Goal: Obtain resource: Obtain resource

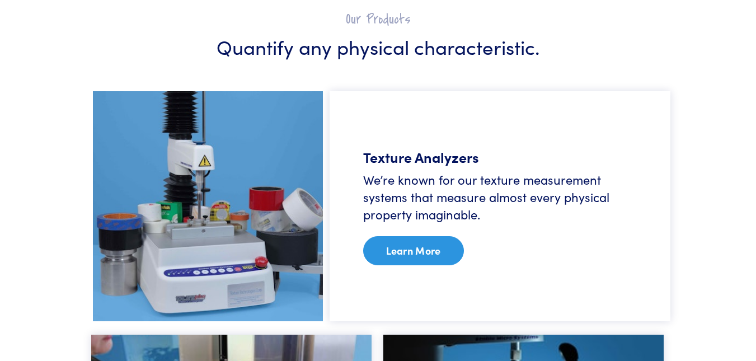
scroll to position [671, 0]
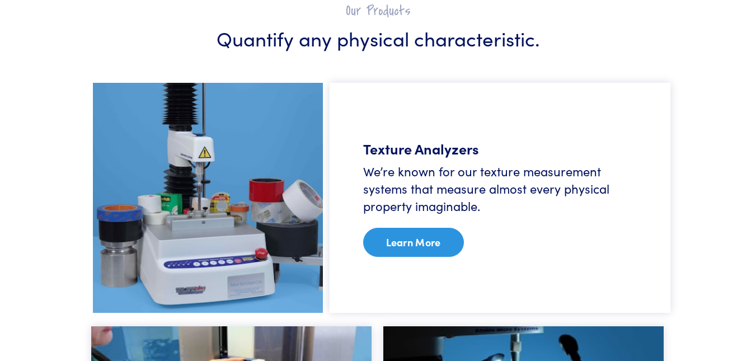
click at [415, 238] on link "Learn More" at bounding box center [413, 242] width 101 height 29
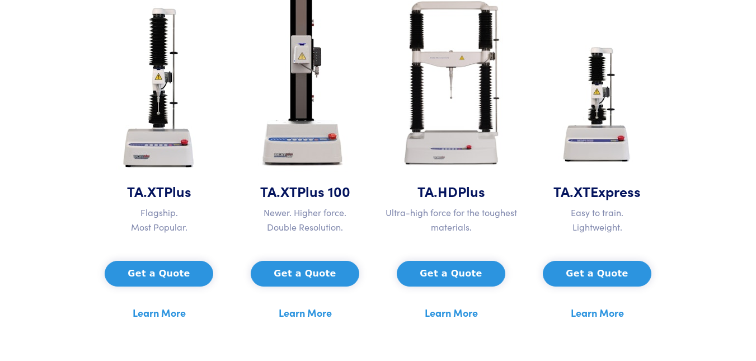
scroll to position [615, 0]
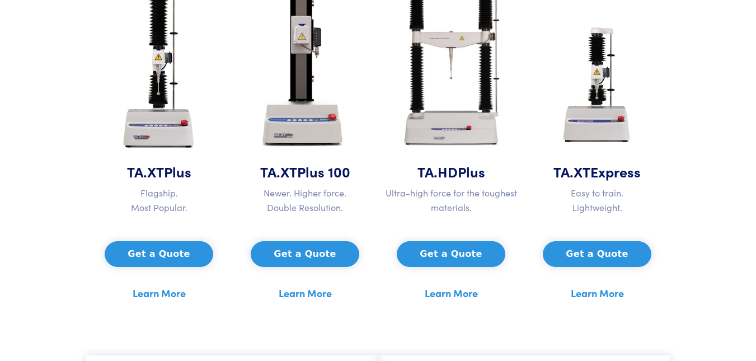
click at [157, 290] on link "Learn More" at bounding box center [159, 293] width 53 height 17
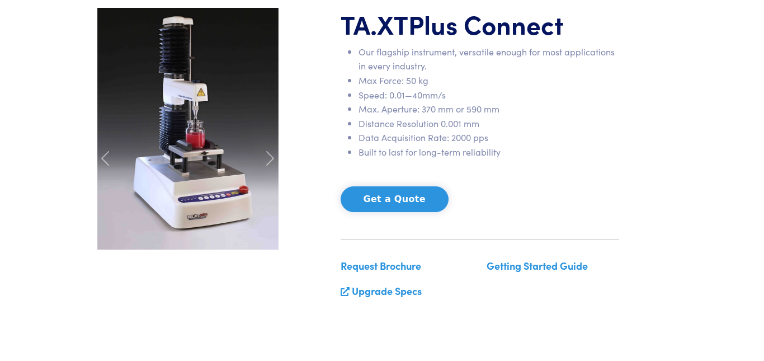
scroll to position [168, 0]
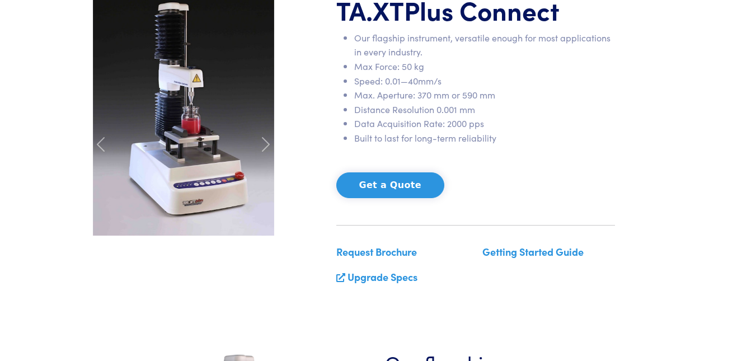
click at [377, 248] on link "Request Brochure" at bounding box center [376, 252] width 81 height 14
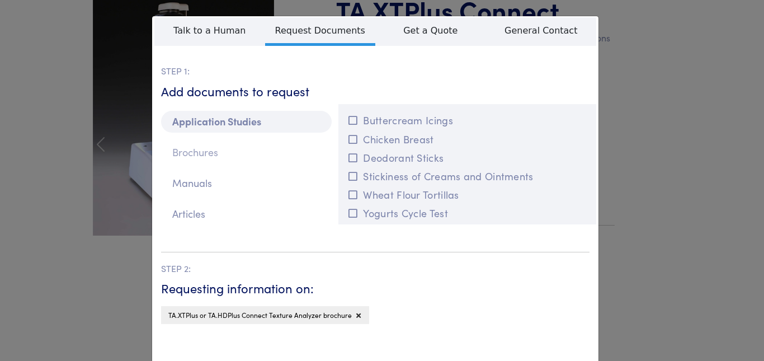
click at [191, 151] on p "Brochures" at bounding box center [246, 153] width 171 height 22
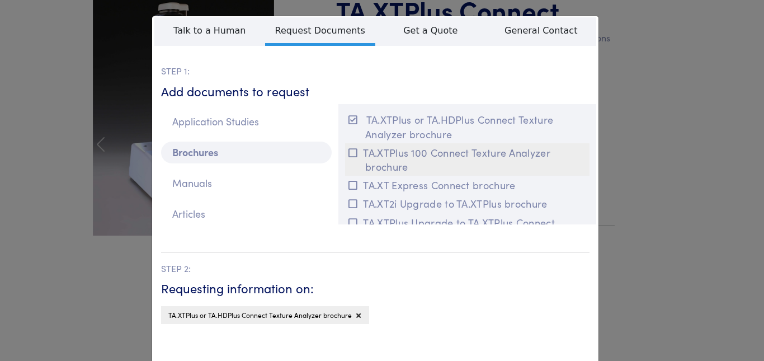
scroll to position [0, 0]
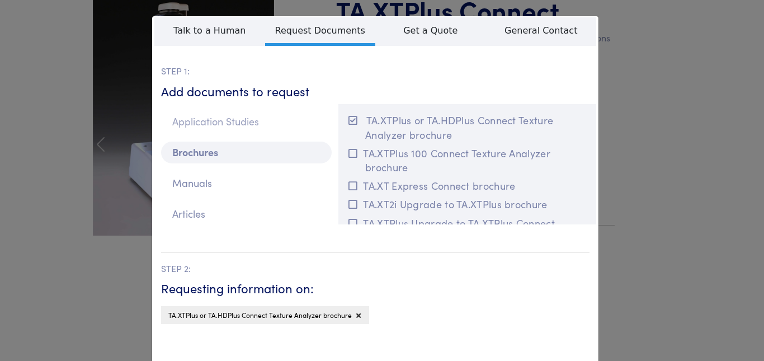
click at [236, 119] on p "Application Studies" at bounding box center [246, 122] width 171 height 22
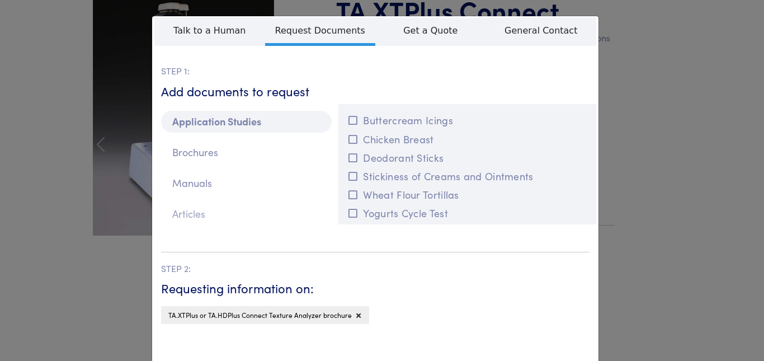
click at [189, 213] on p "Articles" at bounding box center [246, 214] width 171 height 22
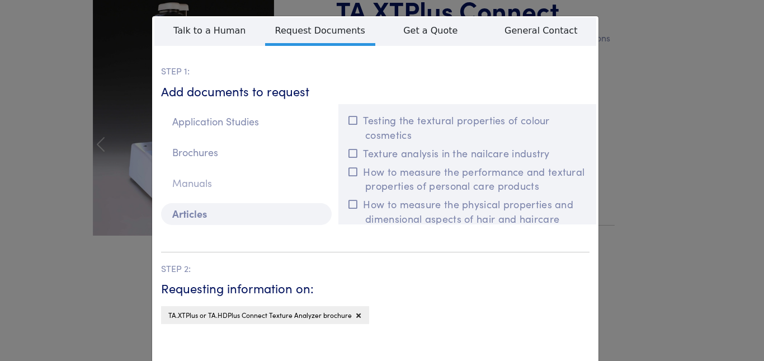
click at [194, 178] on p "Manuals" at bounding box center [246, 183] width 171 height 22
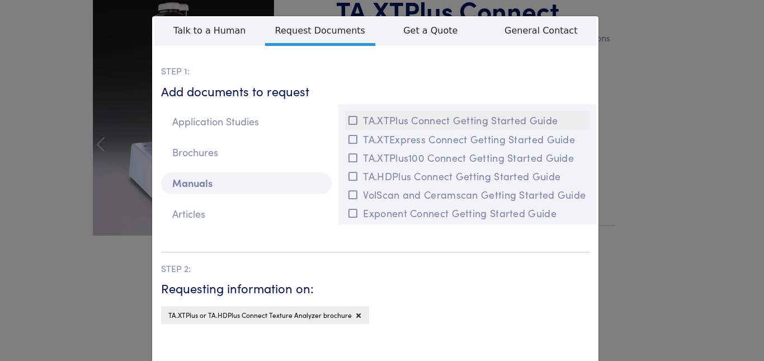
click at [349, 117] on icon at bounding box center [353, 120] width 9 height 10
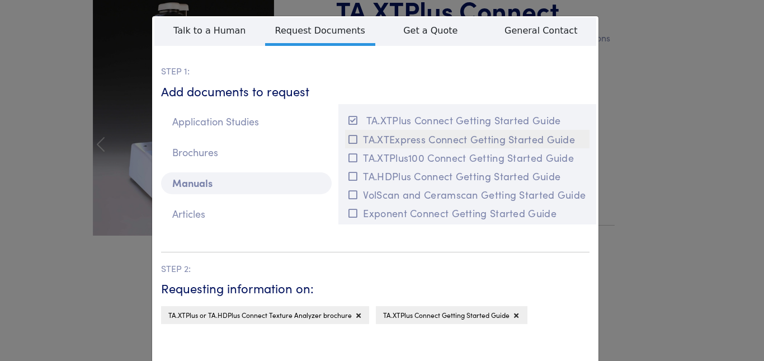
click at [350, 139] on icon at bounding box center [353, 139] width 9 height 10
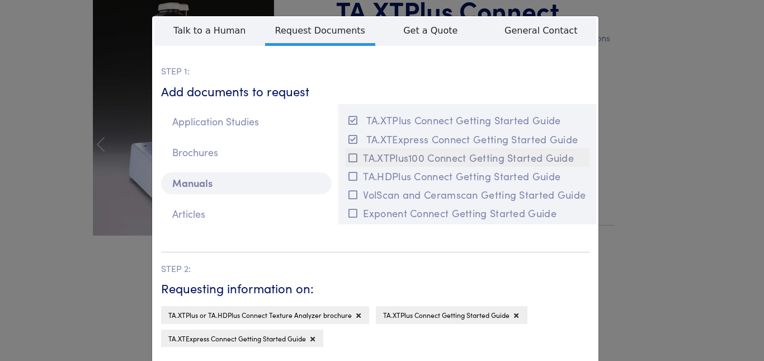
click at [349, 157] on icon at bounding box center [353, 158] width 9 height 10
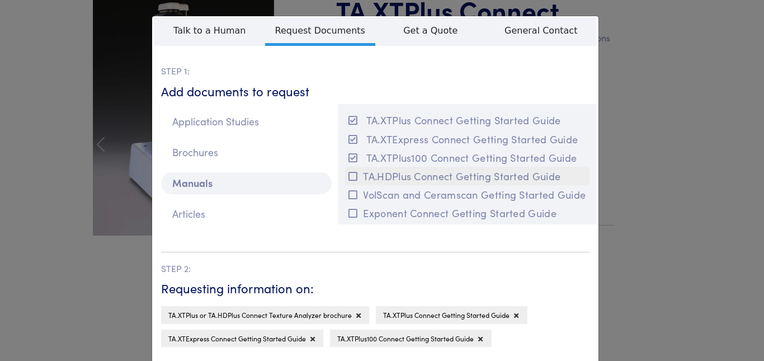
drag, startPoint x: 344, startPoint y: 175, endPoint x: 346, endPoint y: 182, distance: 7.5
click at [345, 176] on button "TA.HDPlus Connect Getting Started Guide" at bounding box center [467, 176] width 245 height 18
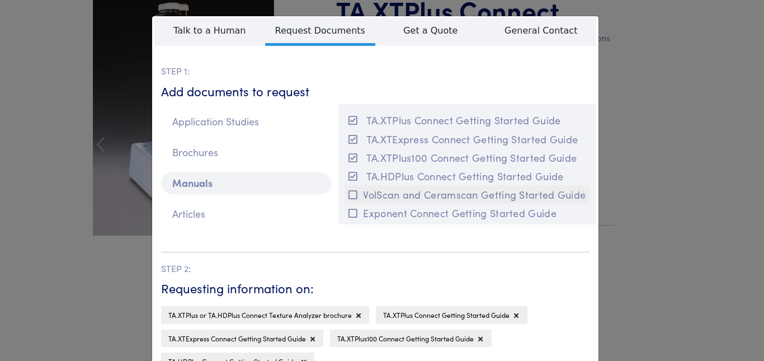
click at [349, 195] on icon at bounding box center [353, 195] width 9 height 10
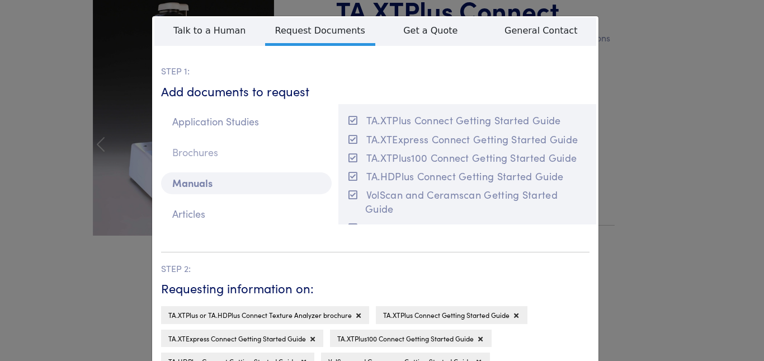
click at [205, 149] on p "Brochures" at bounding box center [246, 153] width 171 height 22
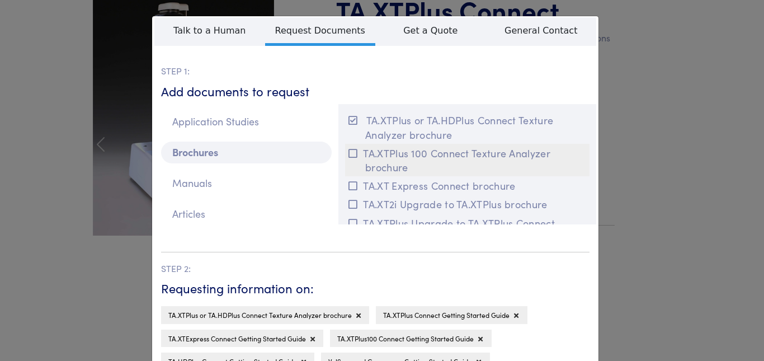
click at [349, 152] on icon at bounding box center [353, 153] width 9 height 10
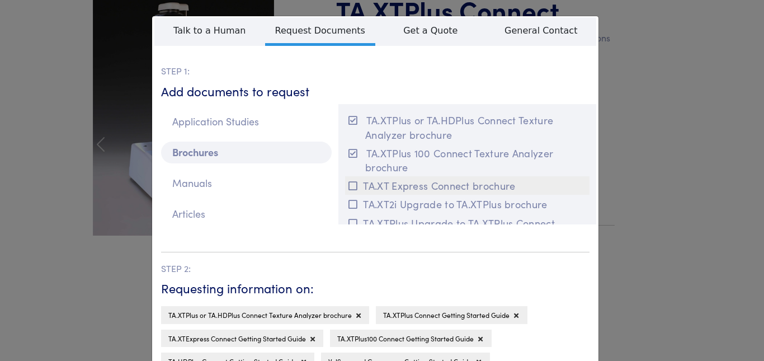
click at [351, 189] on icon at bounding box center [353, 186] width 9 height 10
click at [349, 204] on icon at bounding box center [353, 204] width 9 height 10
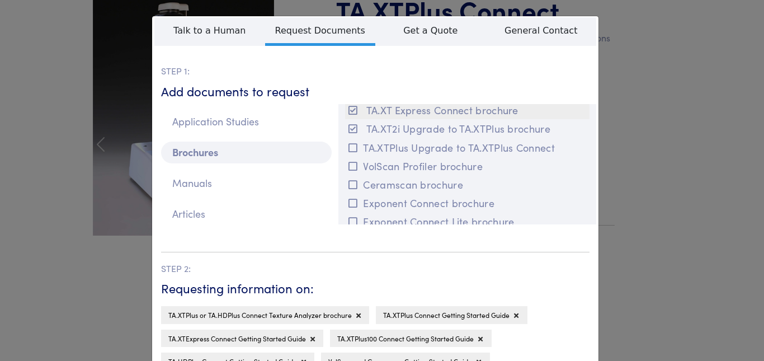
scroll to position [56, 0]
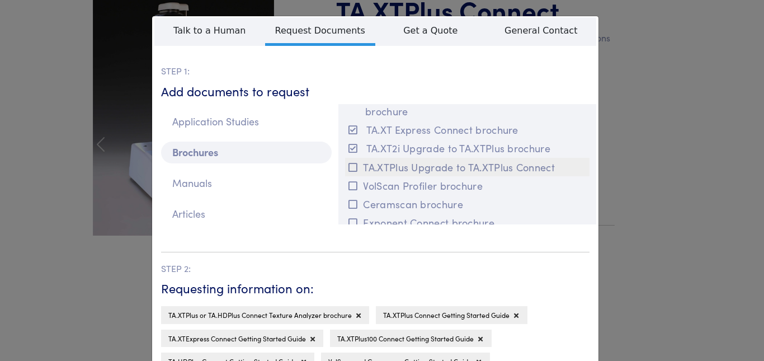
click at [349, 165] on icon at bounding box center [353, 167] width 9 height 10
click at [349, 185] on icon at bounding box center [353, 186] width 9 height 10
click at [352, 204] on icon at bounding box center [353, 204] width 9 height 10
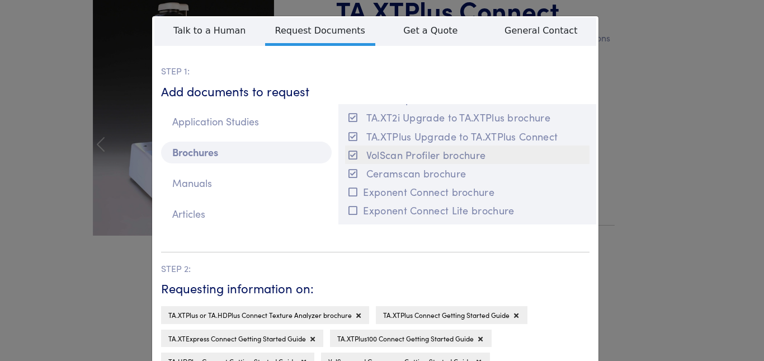
scroll to position [112, 0]
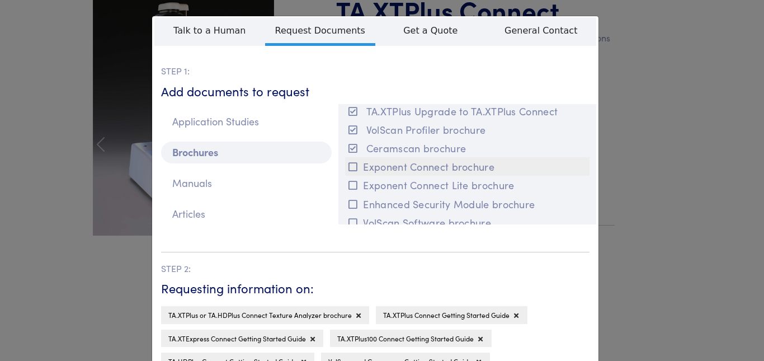
click at [349, 163] on icon at bounding box center [353, 167] width 9 height 10
click at [349, 182] on icon at bounding box center [353, 185] width 9 height 10
click at [351, 202] on icon at bounding box center [353, 204] width 9 height 10
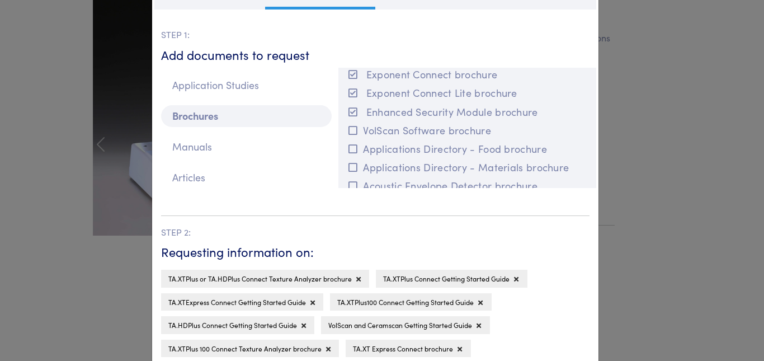
scroll to position [56, 0]
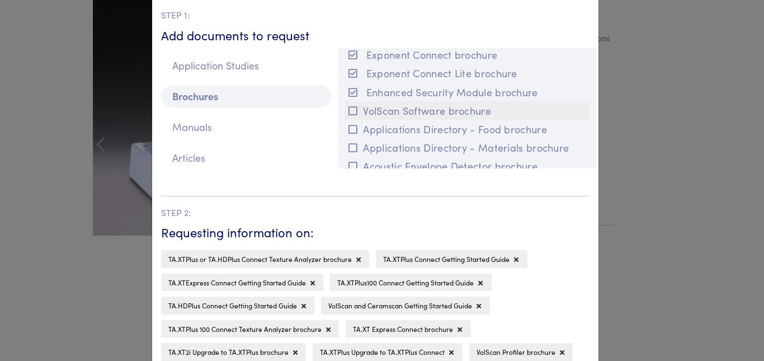
click at [349, 108] on icon at bounding box center [353, 111] width 9 height 10
click at [349, 129] on icon at bounding box center [353, 129] width 9 height 10
click at [349, 148] on icon at bounding box center [353, 148] width 9 height 10
click at [352, 111] on icon at bounding box center [353, 110] width 9 height 10
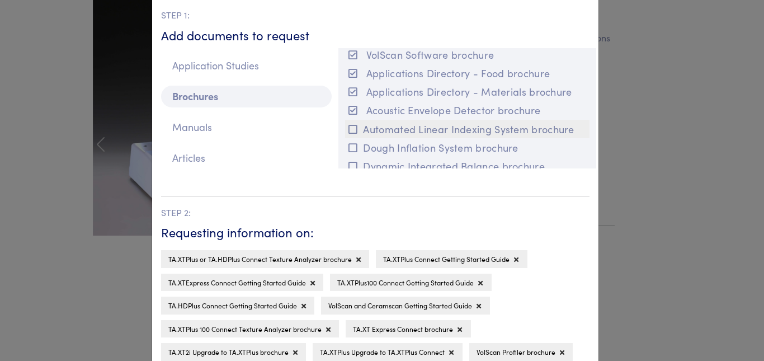
click at [350, 127] on icon at bounding box center [353, 129] width 9 height 10
click at [351, 151] on icon at bounding box center [353, 148] width 9 height 10
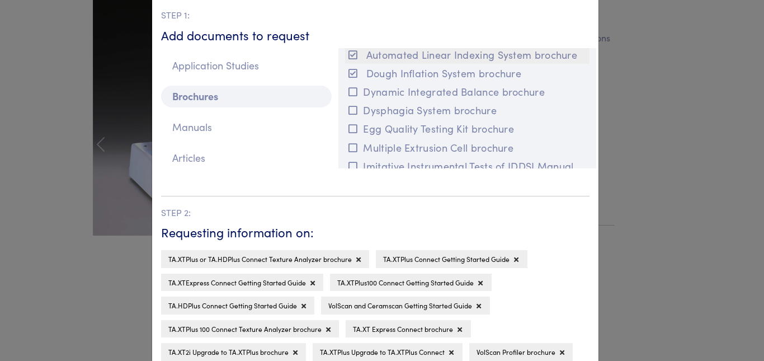
scroll to position [280, 0]
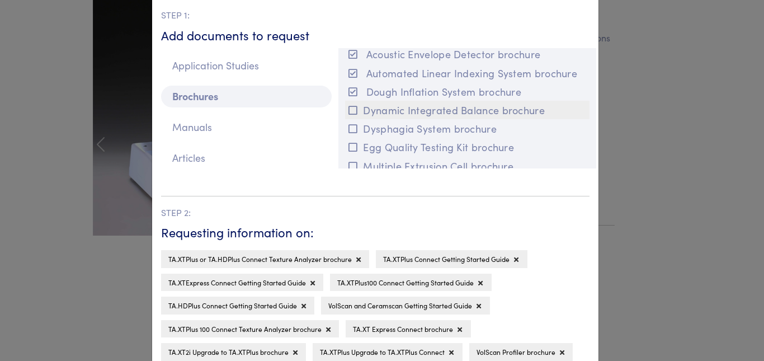
click at [351, 107] on icon at bounding box center [353, 110] width 9 height 10
click at [353, 124] on icon at bounding box center [353, 129] width 9 height 10
click at [350, 149] on icon at bounding box center [353, 147] width 9 height 10
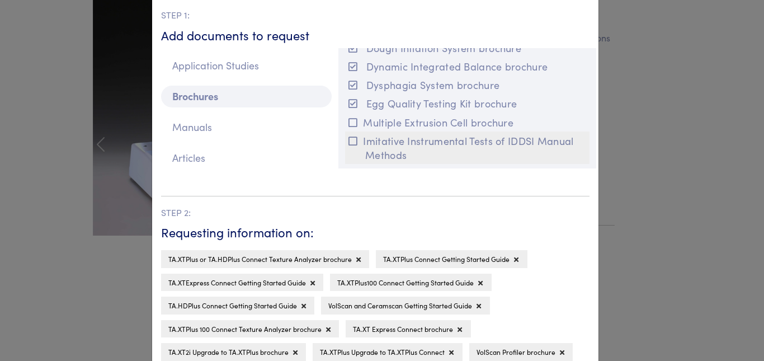
scroll to position [336, 0]
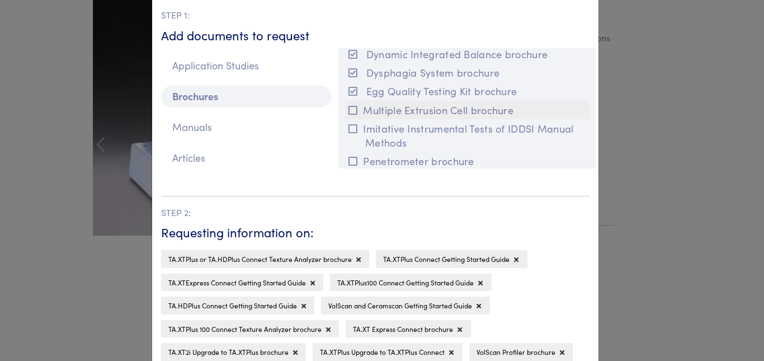
click at [350, 109] on icon at bounding box center [353, 110] width 9 height 10
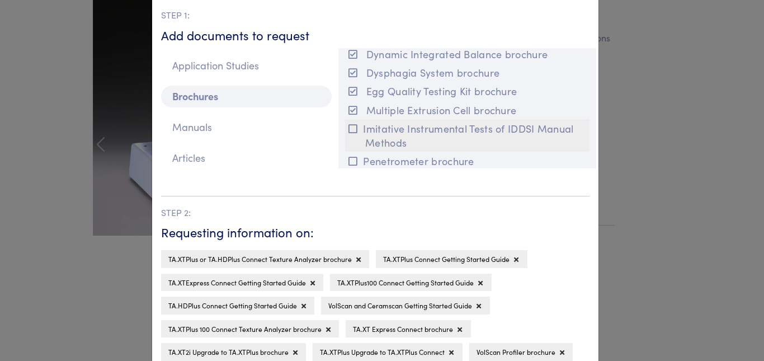
click at [350, 127] on icon at bounding box center [353, 129] width 9 height 10
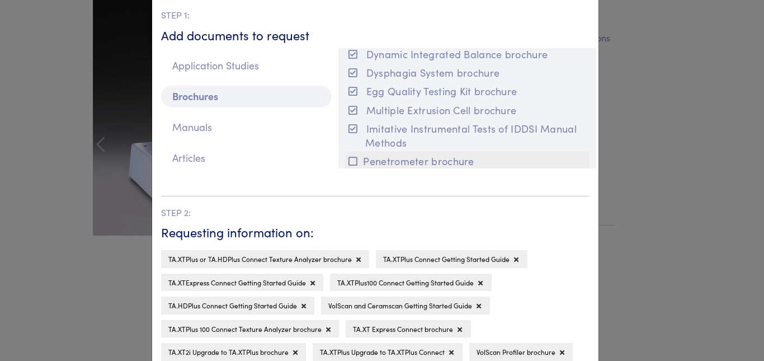
click at [349, 153] on button "Penetrometer brochure" at bounding box center [467, 161] width 245 height 18
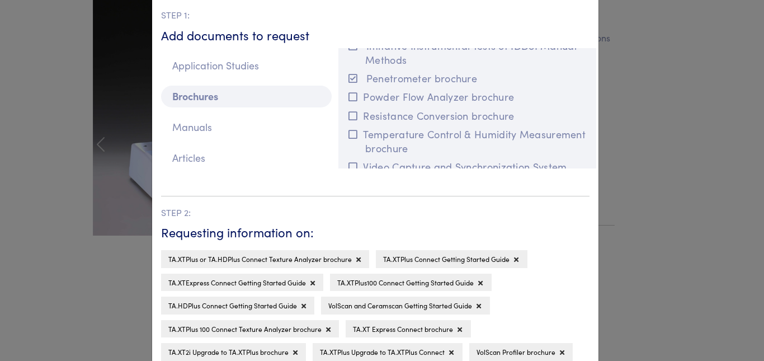
scroll to position [448, 0]
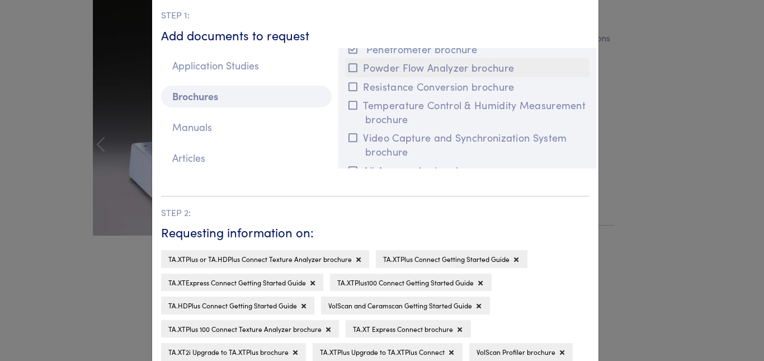
click at [350, 69] on icon at bounding box center [353, 68] width 9 height 10
click at [349, 86] on icon at bounding box center [353, 87] width 9 height 10
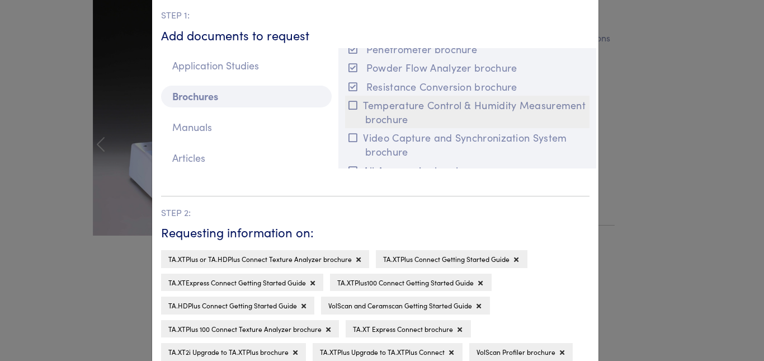
click at [349, 105] on icon at bounding box center [353, 105] width 9 height 10
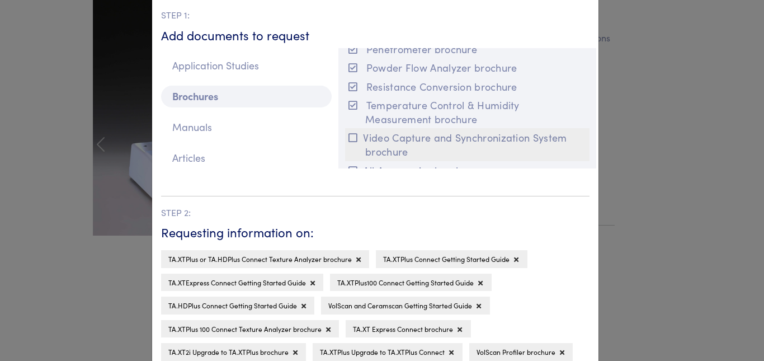
click at [355, 138] on button "Video Capture and Synchronization System brochure" at bounding box center [467, 144] width 245 height 32
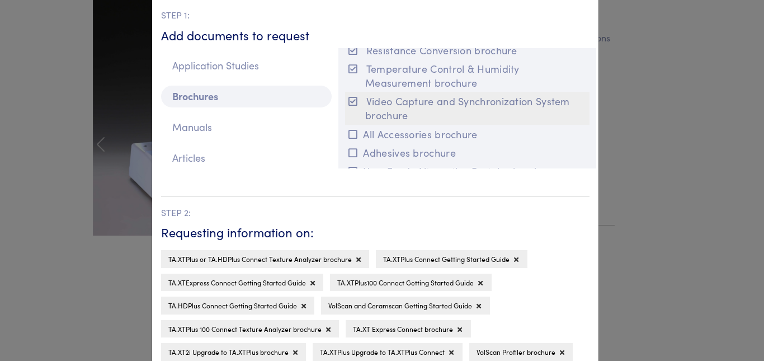
scroll to position [504, 0]
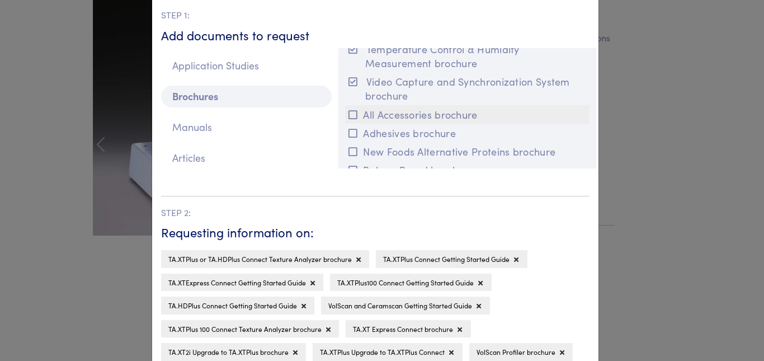
click at [349, 116] on icon at bounding box center [353, 115] width 9 height 10
click at [349, 131] on icon at bounding box center [353, 133] width 9 height 10
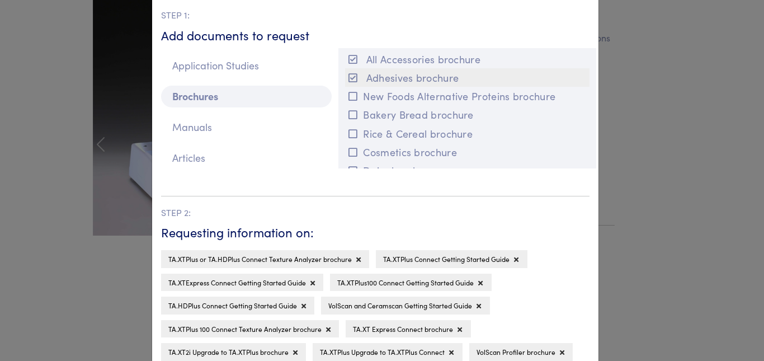
scroll to position [560, 0]
click at [353, 97] on icon at bounding box center [353, 96] width 9 height 10
click at [350, 110] on icon at bounding box center [353, 114] width 9 height 10
click at [349, 132] on icon at bounding box center [353, 133] width 9 height 10
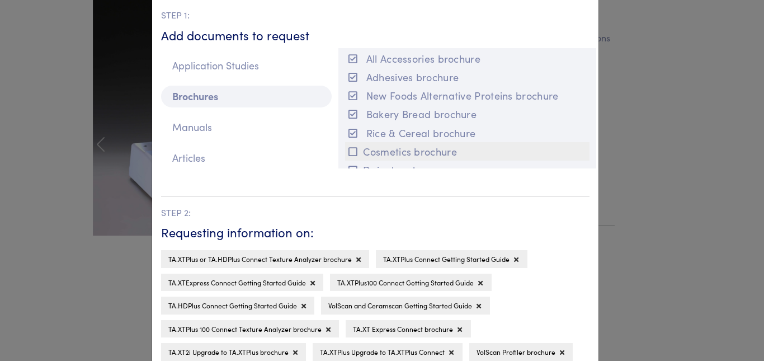
click at [352, 149] on icon at bounding box center [353, 152] width 9 height 10
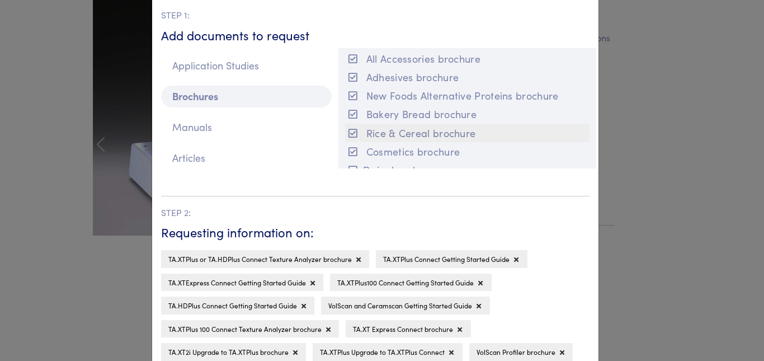
scroll to position [615, 0]
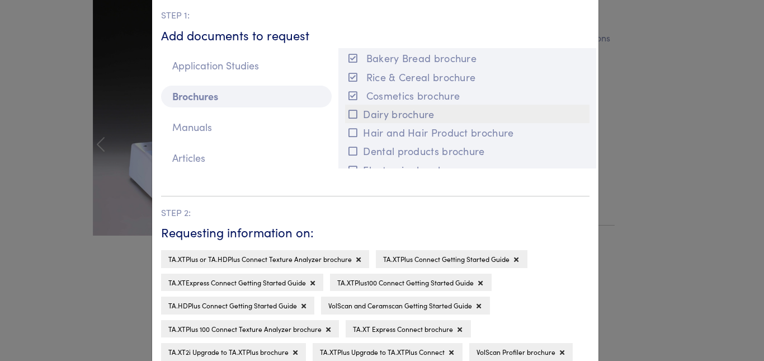
click at [350, 109] on button "Dairy brochure" at bounding box center [467, 114] width 245 height 18
click at [353, 134] on icon at bounding box center [353, 133] width 9 height 10
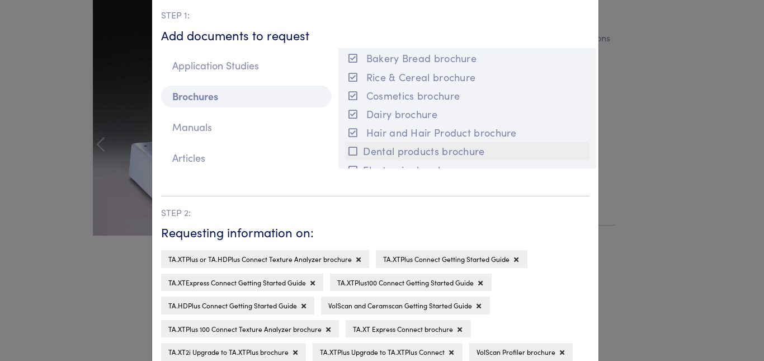
drag, startPoint x: 347, startPoint y: 150, endPoint x: 359, endPoint y: 146, distance: 11.9
click at [349, 149] on icon at bounding box center [353, 151] width 9 height 10
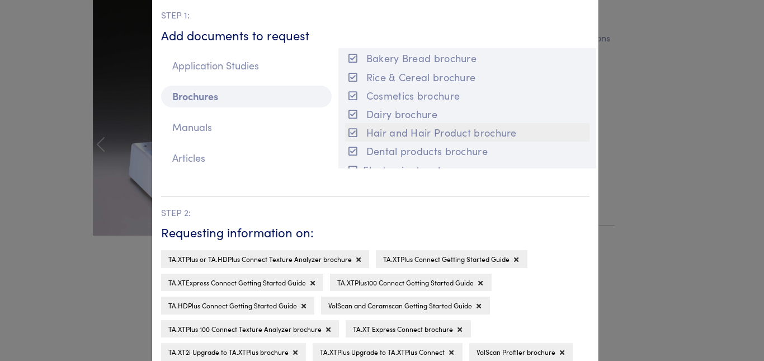
scroll to position [727, 0]
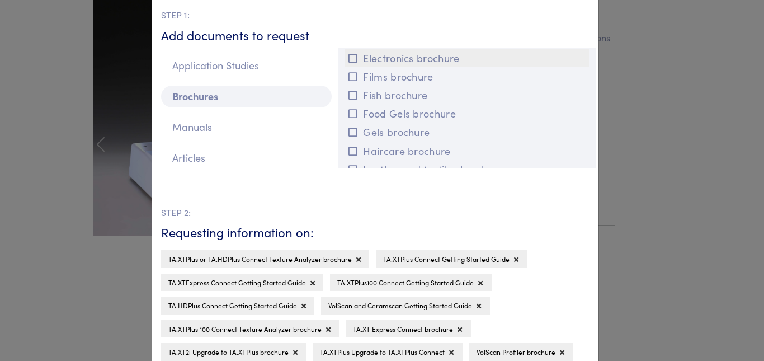
click at [354, 61] on button "Electronics brochure" at bounding box center [467, 58] width 245 height 18
click at [351, 75] on icon at bounding box center [353, 77] width 9 height 10
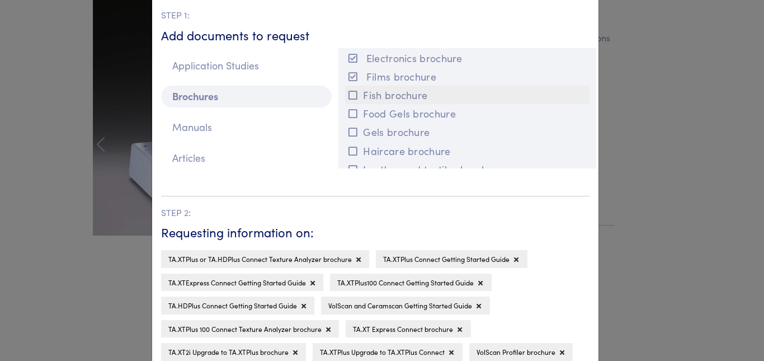
click at [353, 94] on icon at bounding box center [353, 95] width 9 height 10
click at [351, 115] on icon at bounding box center [353, 114] width 9 height 10
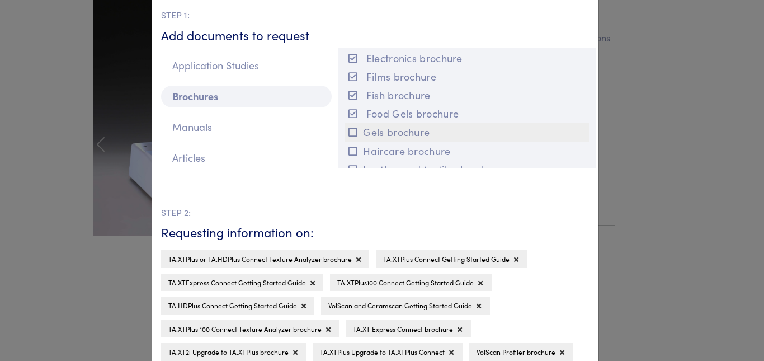
click at [350, 126] on button "Gels brochure" at bounding box center [467, 132] width 245 height 18
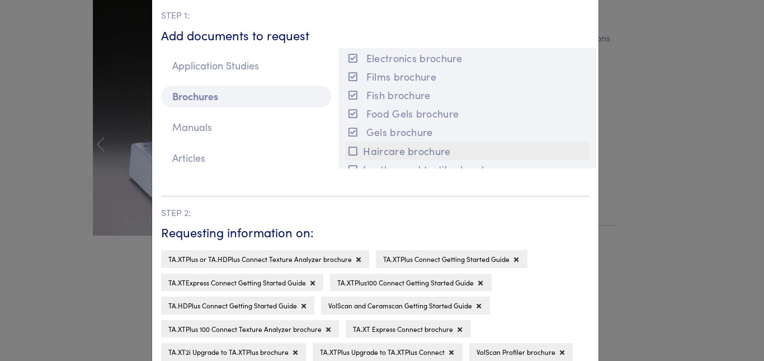
click at [349, 147] on icon at bounding box center [353, 151] width 9 height 10
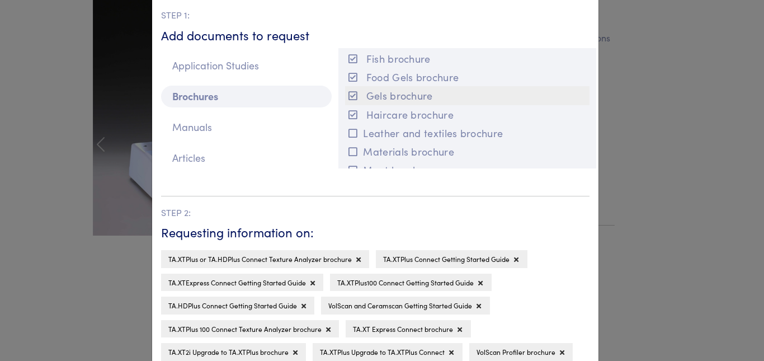
scroll to position [783, 0]
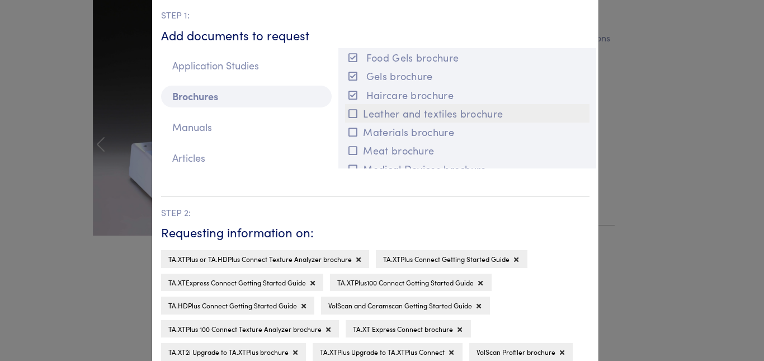
click at [354, 114] on button "Leather and textiles brochure" at bounding box center [467, 113] width 245 height 18
click at [354, 129] on button "Materials brochure" at bounding box center [467, 132] width 245 height 18
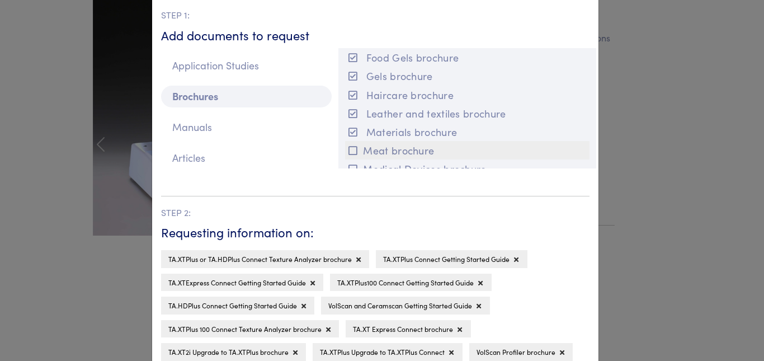
click at [349, 148] on icon at bounding box center [353, 150] width 9 height 10
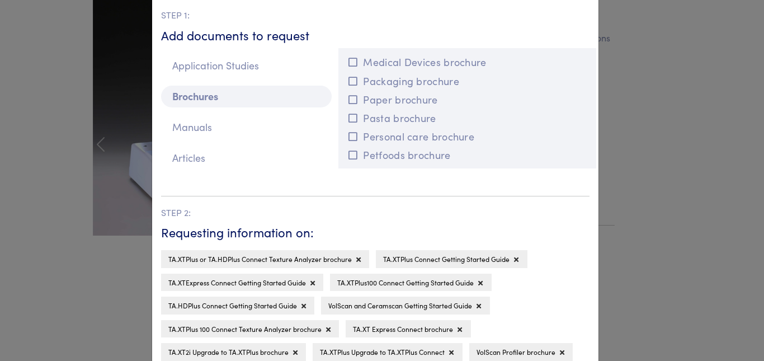
scroll to position [895, 0]
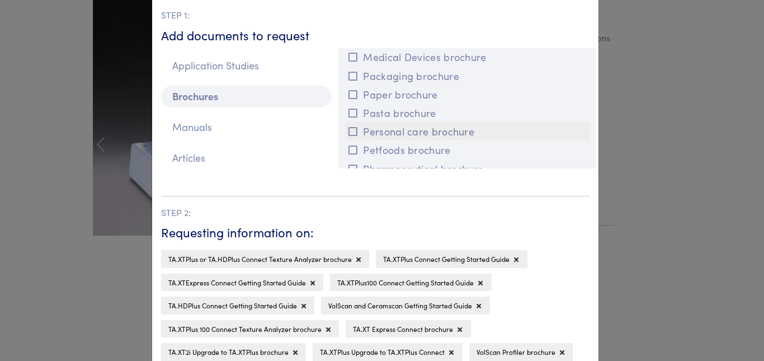
click at [357, 128] on button "Personal care brochure" at bounding box center [467, 131] width 245 height 18
click at [358, 116] on button "Pasta brochure" at bounding box center [467, 113] width 245 height 18
click at [350, 93] on icon at bounding box center [353, 95] width 9 height 10
click at [350, 72] on icon at bounding box center [353, 76] width 9 height 10
click at [352, 55] on icon at bounding box center [353, 57] width 9 height 10
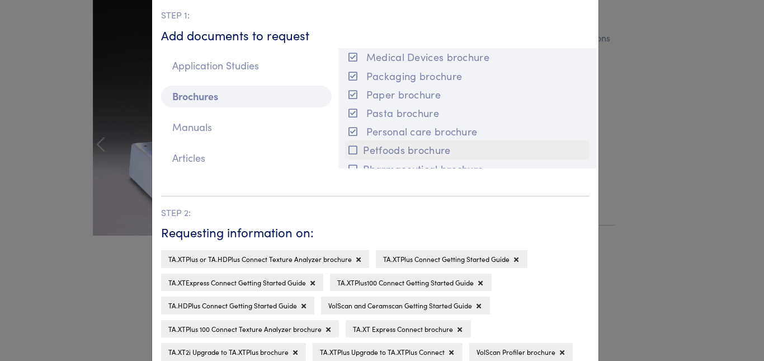
click at [356, 149] on button "Petfoods brochure" at bounding box center [467, 149] width 245 height 18
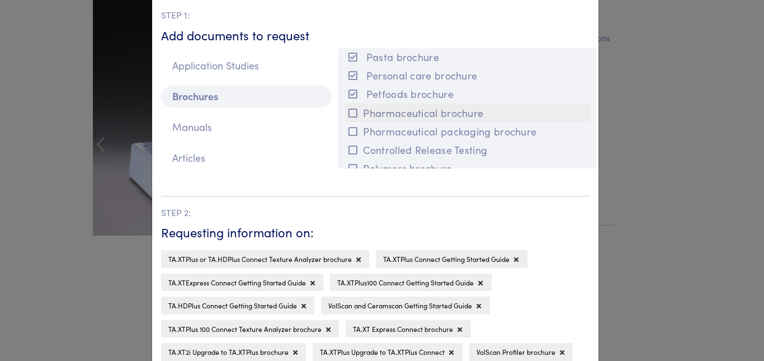
click at [349, 111] on icon at bounding box center [353, 113] width 9 height 10
click at [350, 134] on icon at bounding box center [353, 131] width 9 height 10
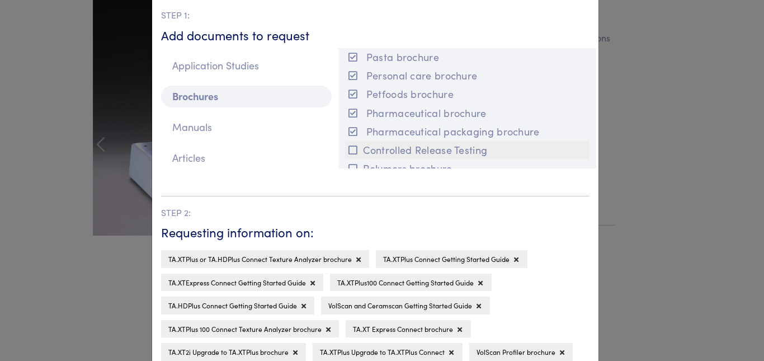
click at [353, 153] on icon at bounding box center [353, 150] width 9 height 10
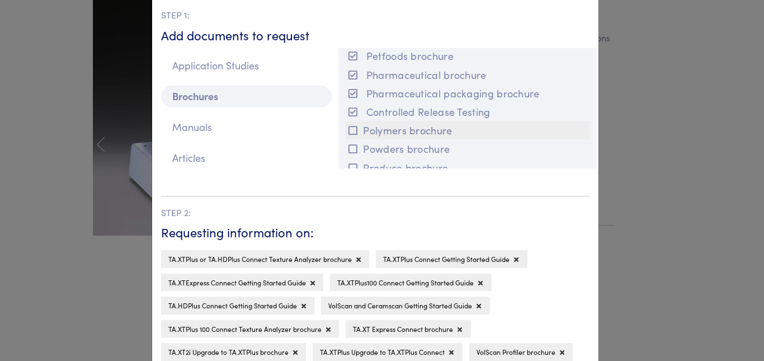
scroll to position [1007, 0]
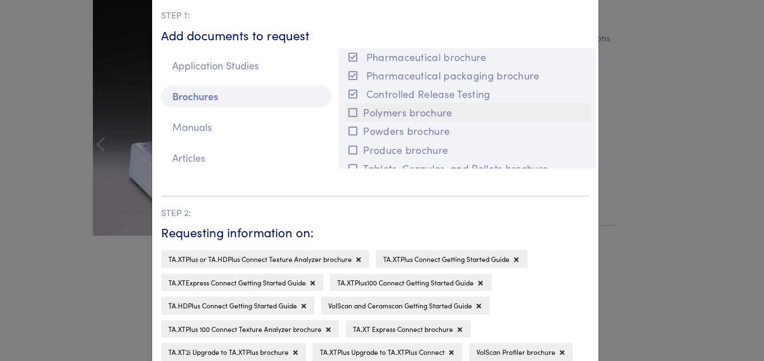
click at [350, 115] on icon at bounding box center [353, 112] width 9 height 10
click at [349, 130] on icon at bounding box center [353, 131] width 9 height 10
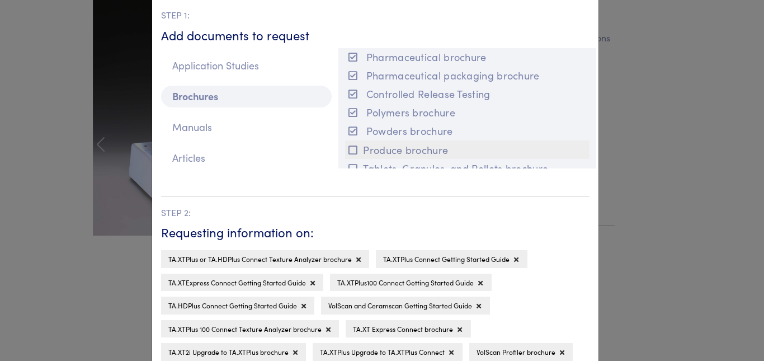
click at [349, 152] on icon at bounding box center [353, 150] width 9 height 10
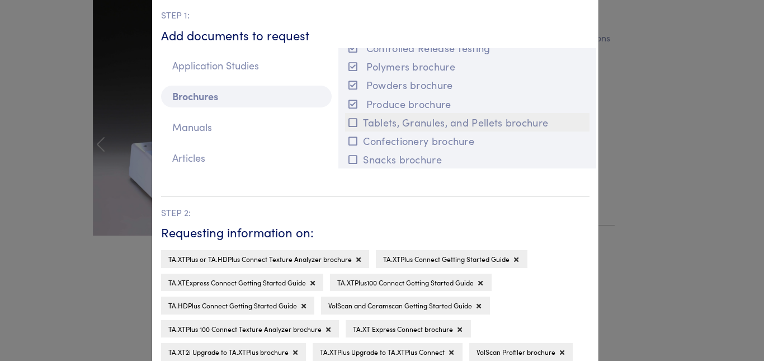
click at [353, 123] on icon at bounding box center [353, 122] width 9 height 10
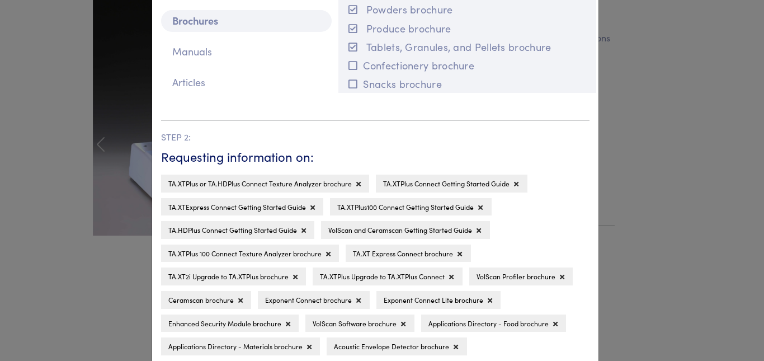
scroll to position [112, 0]
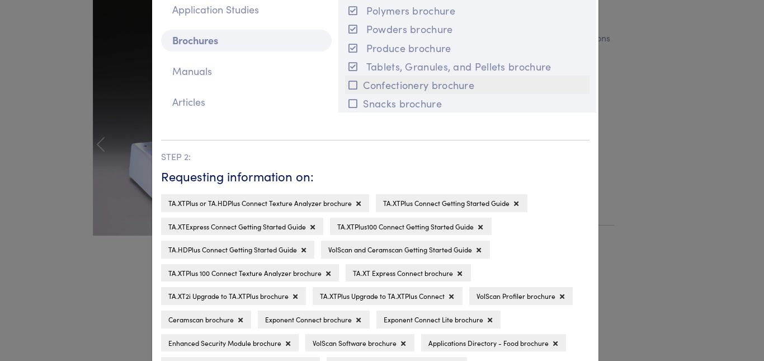
click at [354, 84] on button "Confectionery brochure" at bounding box center [467, 85] width 245 height 18
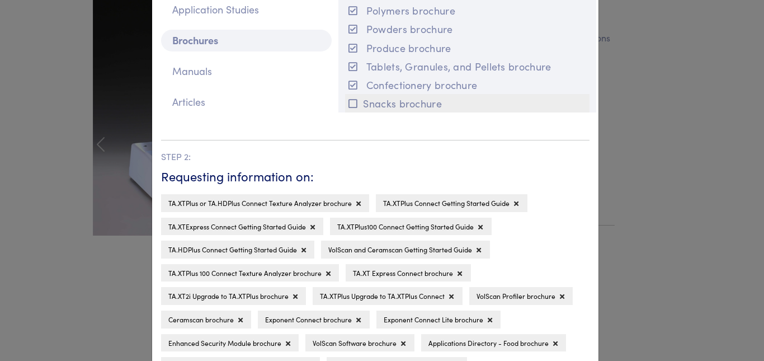
click at [349, 101] on icon at bounding box center [353, 103] width 9 height 10
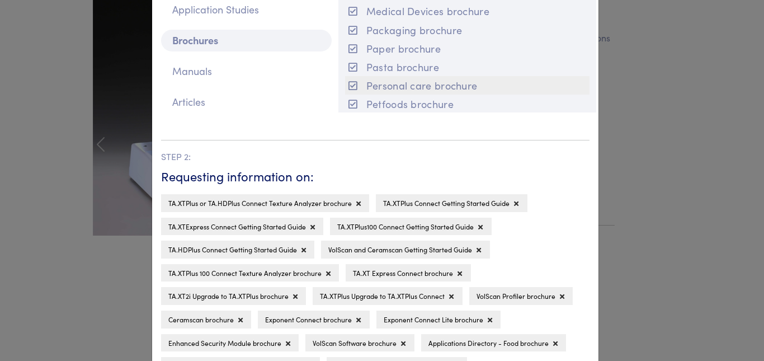
scroll to position [829, 0]
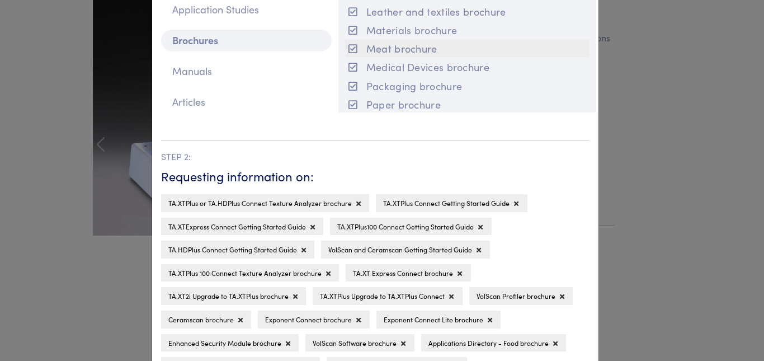
click at [352, 48] on icon at bounding box center [353, 49] width 9 height 10
click at [349, 30] on icon at bounding box center [353, 30] width 9 height 10
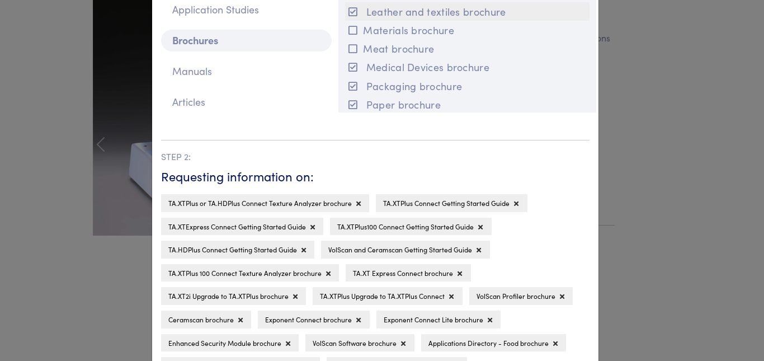
click at [350, 12] on icon at bounding box center [353, 12] width 9 height 10
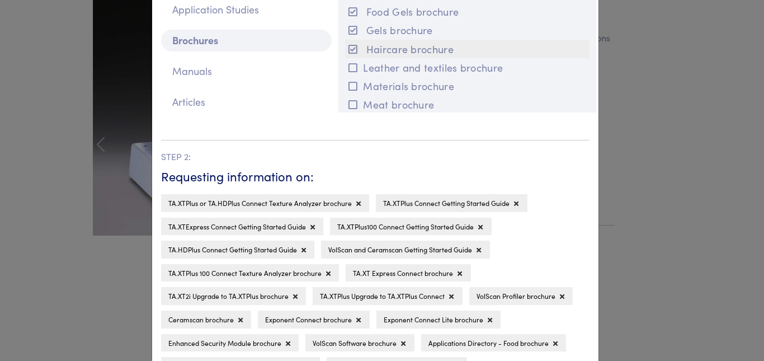
click at [356, 49] on button "Haircare brochure" at bounding box center [467, 49] width 245 height 18
click at [349, 21] on button "Gels brochure" at bounding box center [467, 30] width 245 height 18
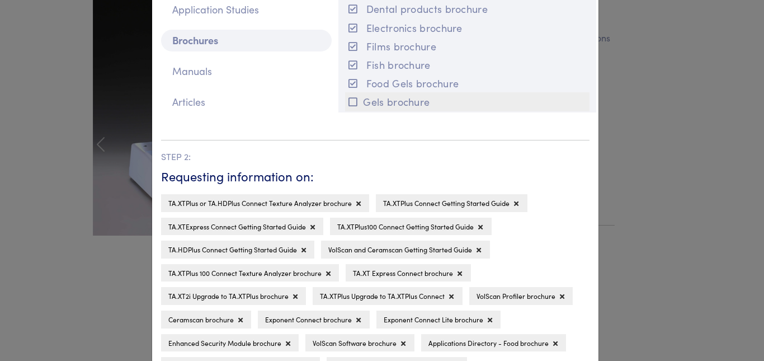
scroll to position [717, 0]
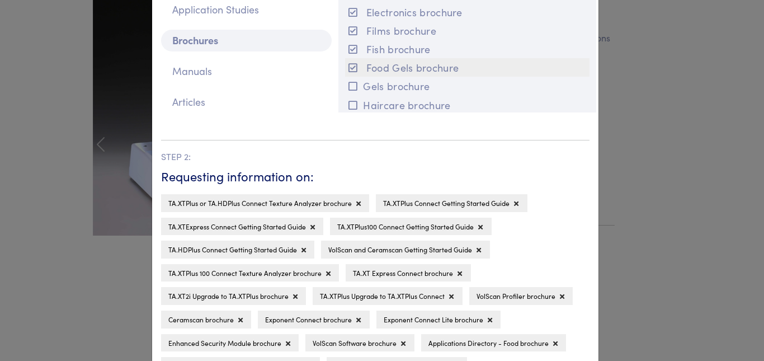
click at [349, 64] on icon at bounding box center [353, 68] width 9 height 10
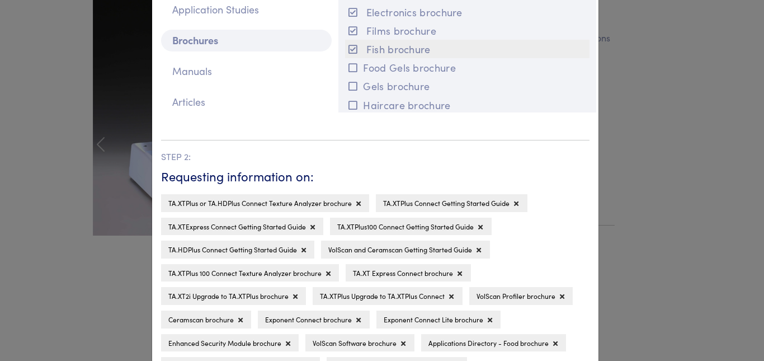
click at [351, 54] on button "Fish brochure" at bounding box center [467, 49] width 245 height 18
click at [350, 34] on icon at bounding box center [353, 31] width 9 height 10
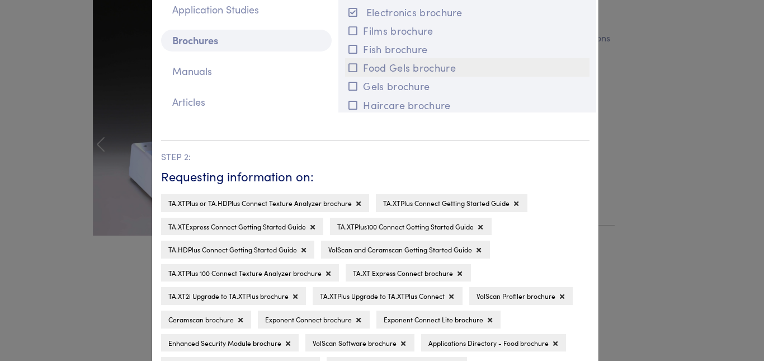
scroll to position [661, 0]
click at [351, 69] on icon at bounding box center [353, 68] width 9 height 10
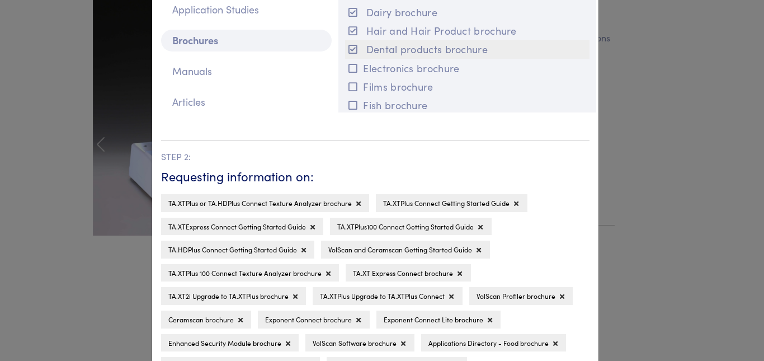
click at [351, 45] on icon at bounding box center [353, 49] width 9 height 10
click at [352, 34] on icon at bounding box center [353, 31] width 9 height 10
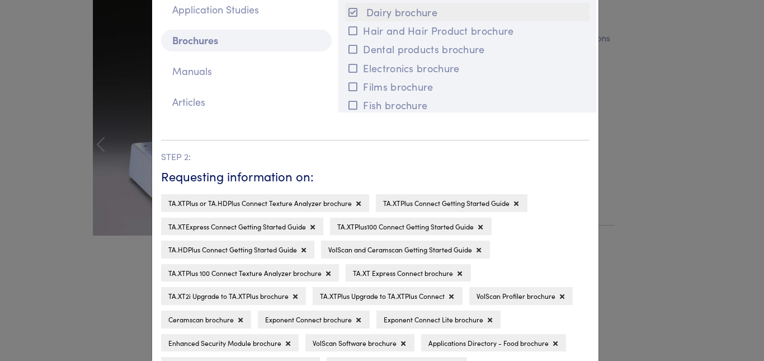
drag, startPoint x: 352, startPoint y: 11, endPoint x: 360, endPoint y: 17, distance: 10.4
click at [352, 10] on icon at bounding box center [353, 12] width 9 height 10
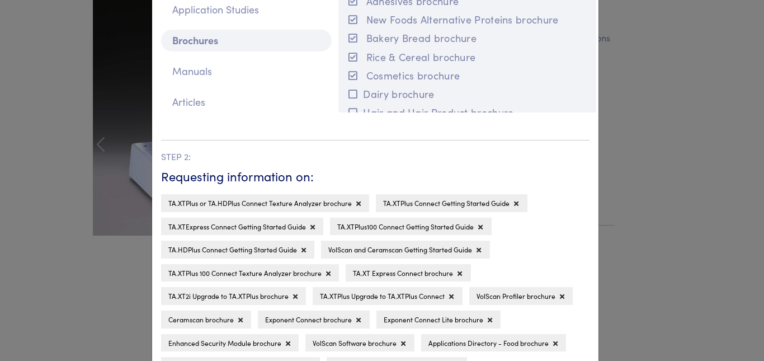
scroll to position [605, 0]
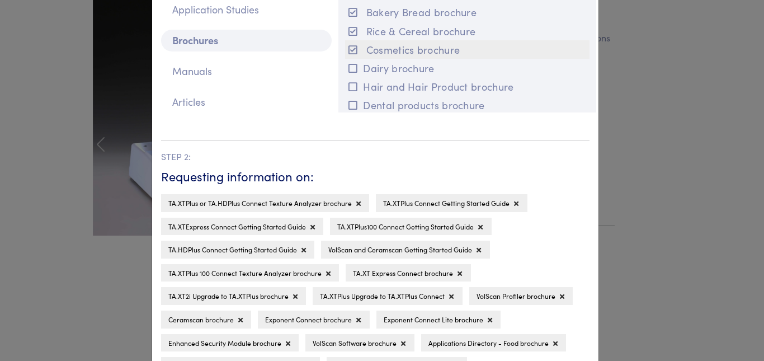
click at [350, 48] on icon at bounding box center [353, 50] width 9 height 10
click at [351, 34] on icon at bounding box center [353, 31] width 9 height 10
click at [351, 13] on icon at bounding box center [353, 12] width 9 height 10
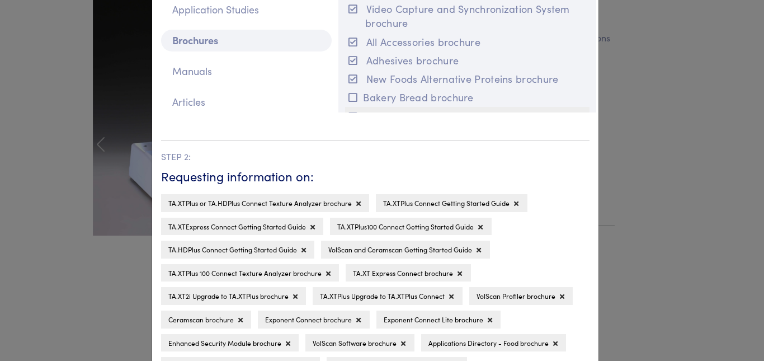
scroll to position [493, 0]
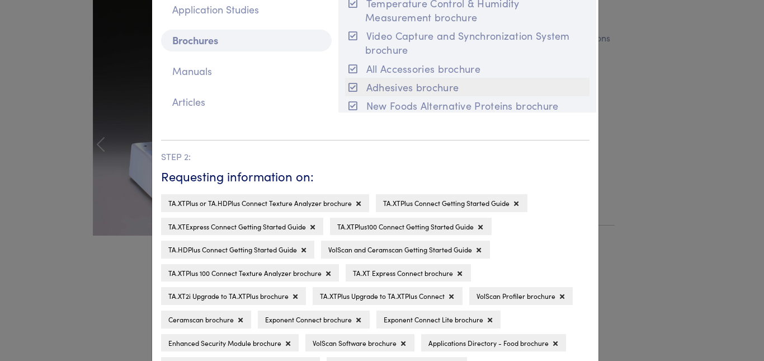
click at [350, 101] on icon at bounding box center [353, 106] width 9 height 10
click at [349, 82] on icon at bounding box center [353, 87] width 9 height 10
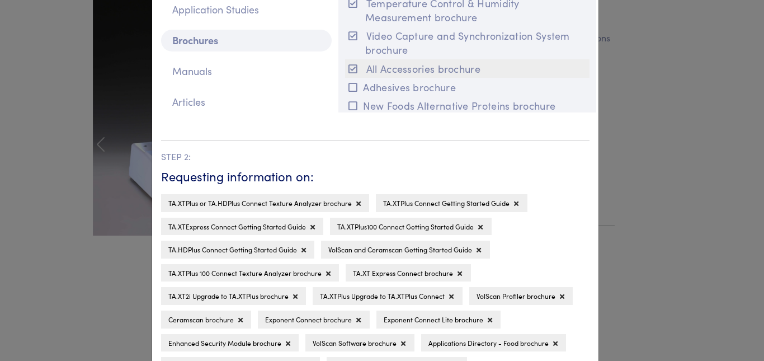
click at [354, 68] on button "All Accessories brochure" at bounding box center [467, 68] width 245 height 18
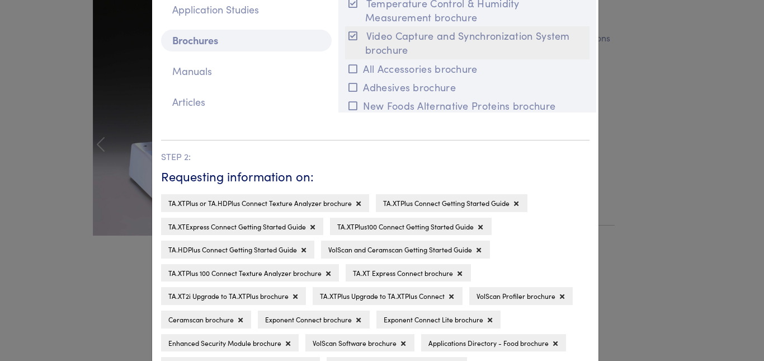
click at [350, 41] on button "Video Capture and Synchronization System brochure" at bounding box center [467, 42] width 245 height 32
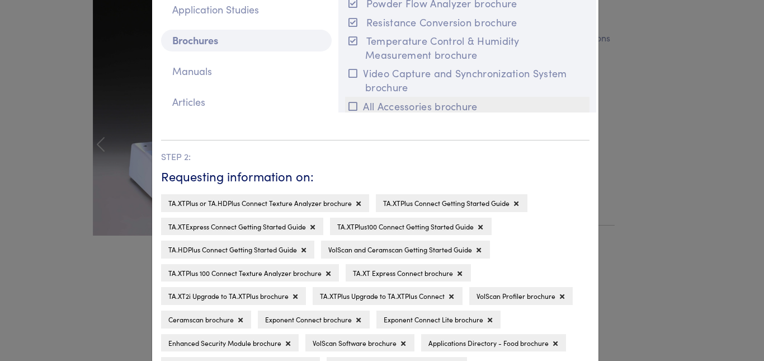
scroll to position [438, 0]
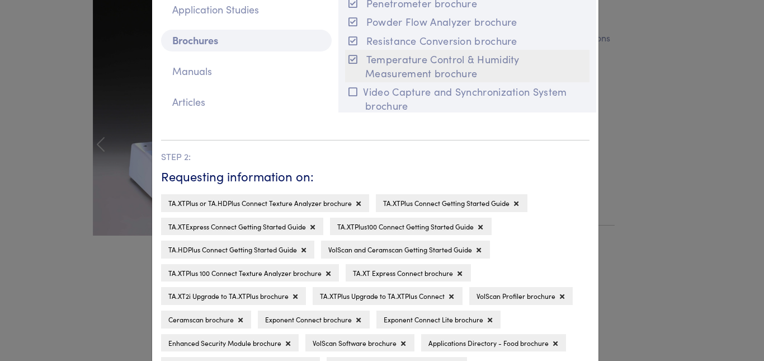
click at [349, 58] on icon at bounding box center [353, 59] width 9 height 10
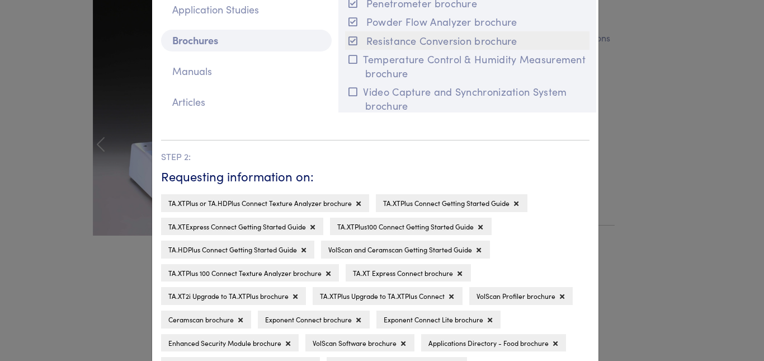
click at [352, 41] on icon at bounding box center [353, 41] width 9 height 10
click at [351, 23] on icon at bounding box center [353, 22] width 9 height 10
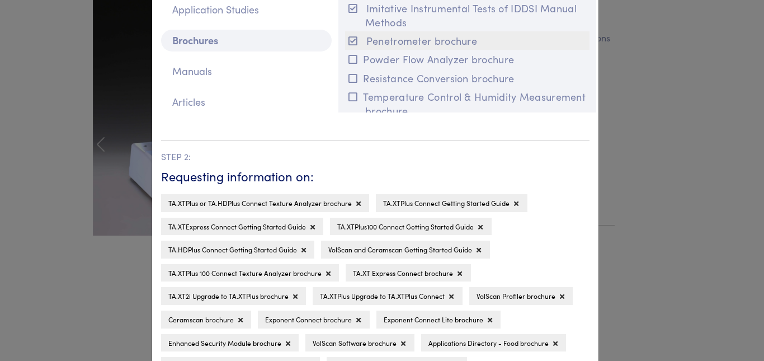
scroll to position [382, 0]
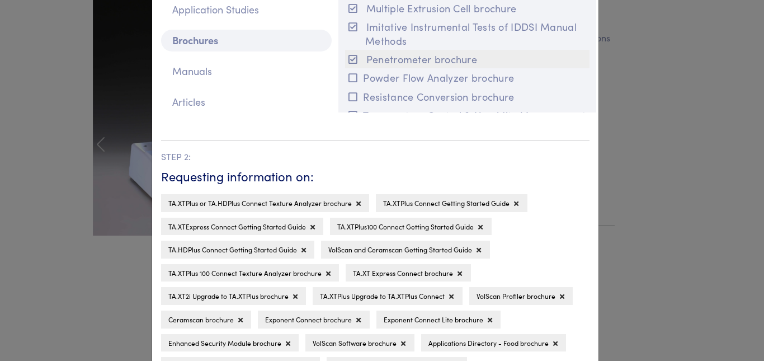
click at [352, 58] on icon at bounding box center [353, 59] width 9 height 10
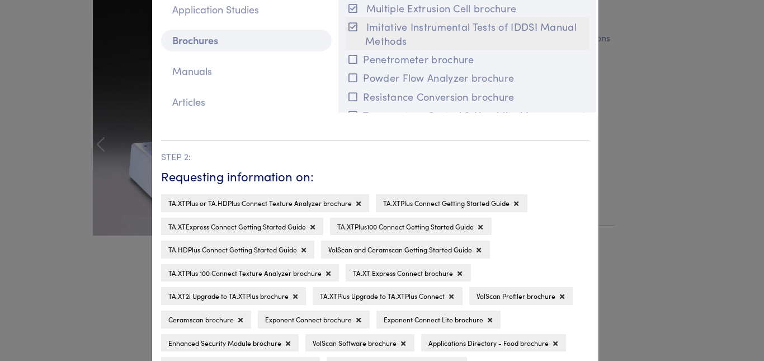
click at [351, 28] on icon at bounding box center [353, 27] width 9 height 10
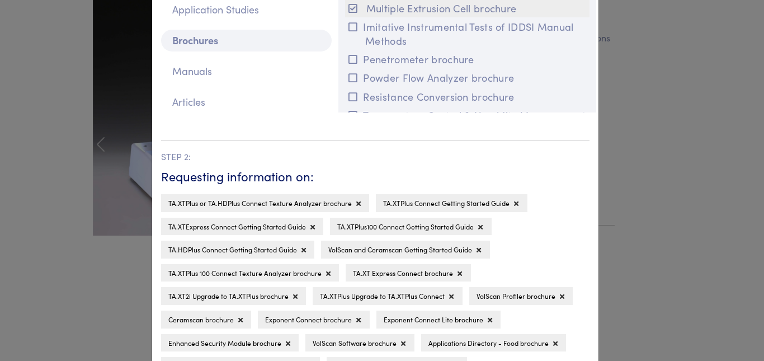
click at [349, 10] on icon at bounding box center [353, 8] width 9 height 10
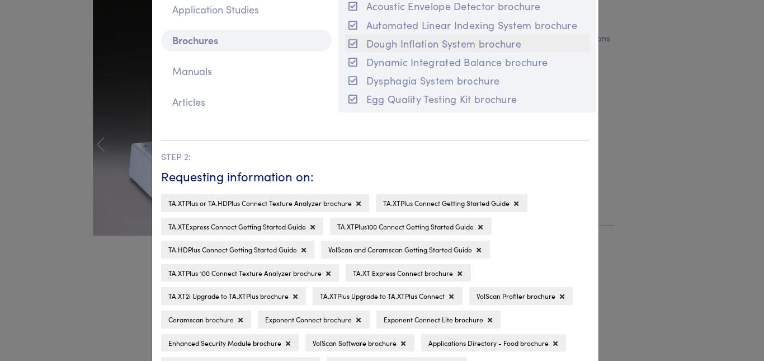
scroll to position [270, 0]
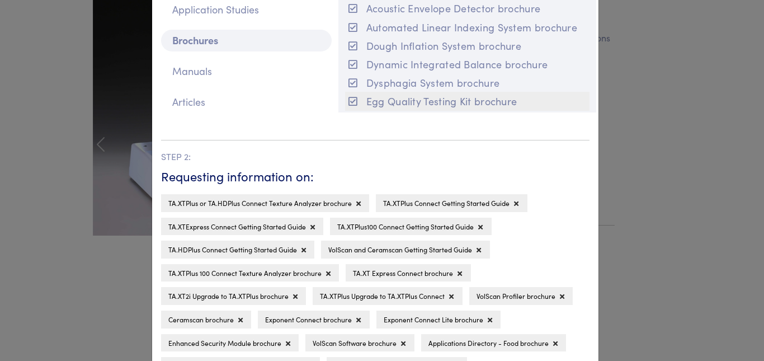
click at [350, 96] on button "Egg Quality Testing Kit brochure" at bounding box center [467, 101] width 245 height 18
click at [354, 78] on button "Dysphagia System brochure" at bounding box center [467, 82] width 245 height 18
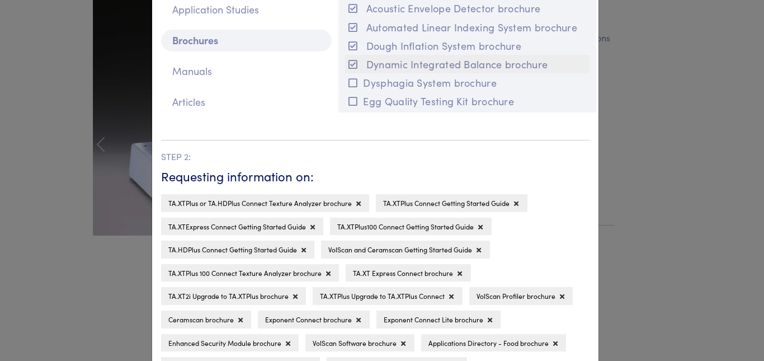
click at [351, 62] on icon at bounding box center [353, 64] width 9 height 10
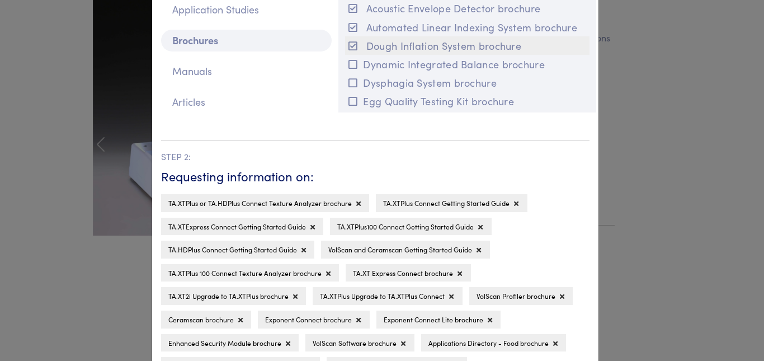
click at [351, 46] on icon at bounding box center [353, 46] width 9 height 10
click at [352, 29] on icon at bounding box center [353, 27] width 9 height 10
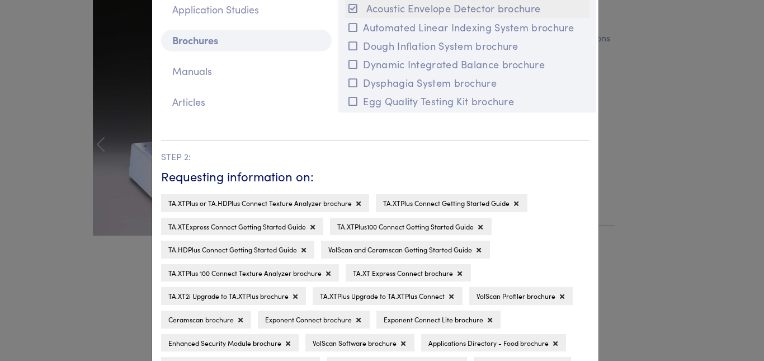
click at [349, 8] on icon at bounding box center [353, 8] width 9 height 10
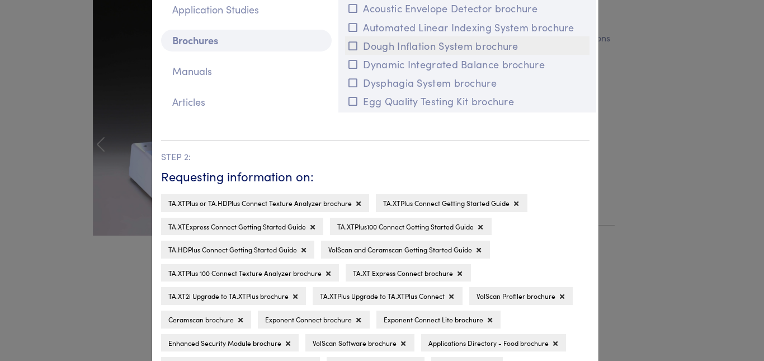
scroll to position [214, 0]
click at [350, 51] on button "Applications Directory - Materials brochure" at bounding box center [467, 45] width 245 height 18
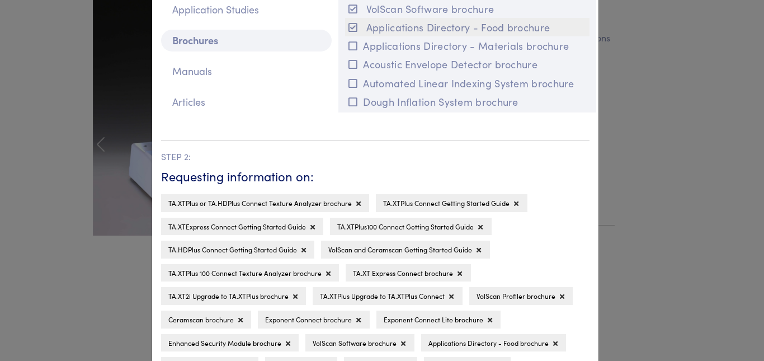
click at [352, 27] on icon at bounding box center [353, 27] width 9 height 10
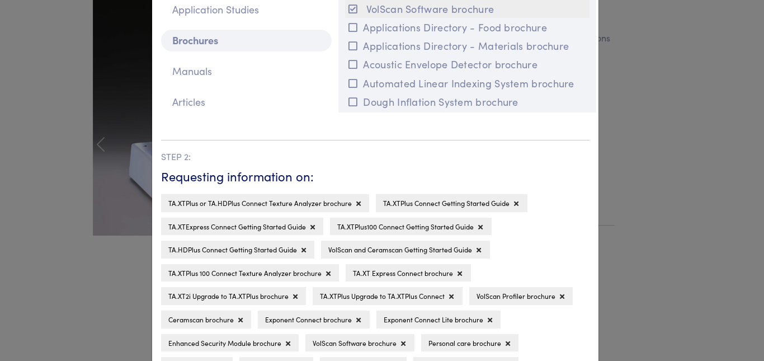
click at [351, 11] on icon at bounding box center [353, 9] width 9 height 10
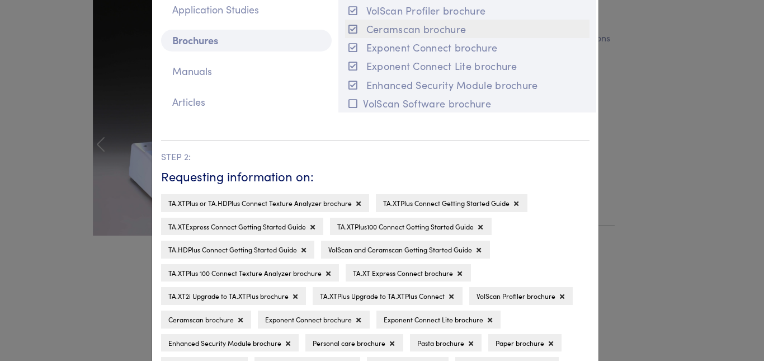
scroll to position [102, 0]
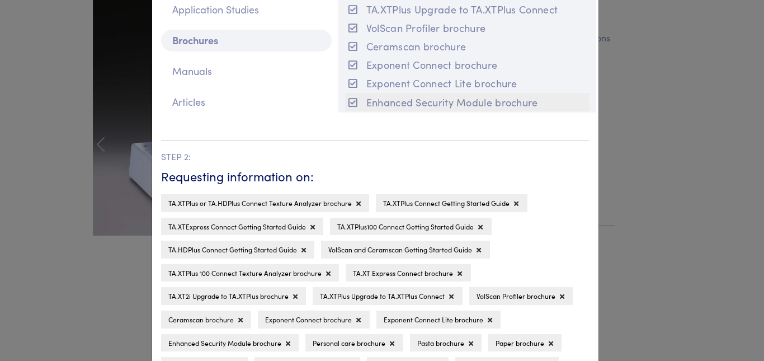
click at [352, 104] on icon at bounding box center [353, 102] width 9 height 10
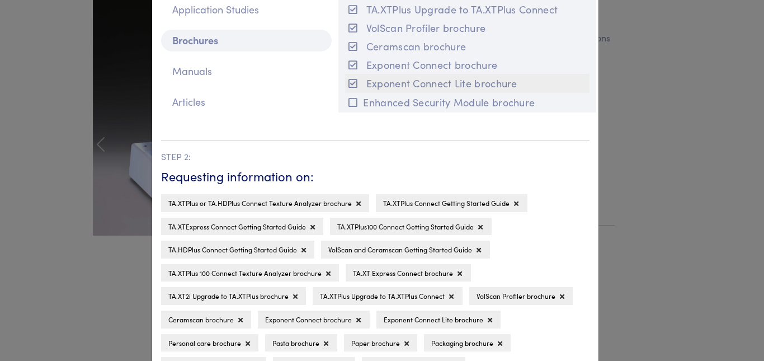
click at [349, 76] on button "Exponent Connect Lite brochure" at bounding box center [467, 83] width 245 height 18
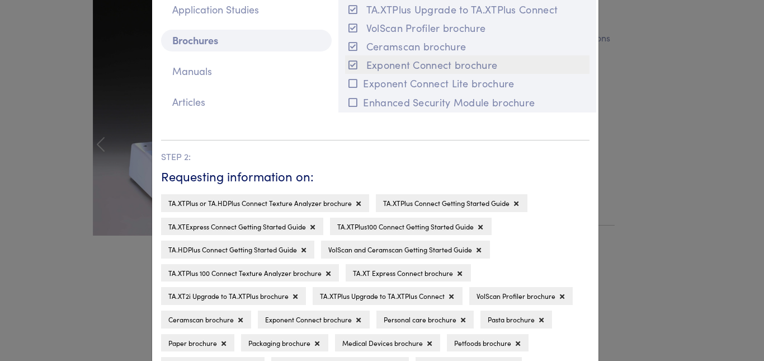
click at [349, 62] on icon at bounding box center [353, 65] width 9 height 10
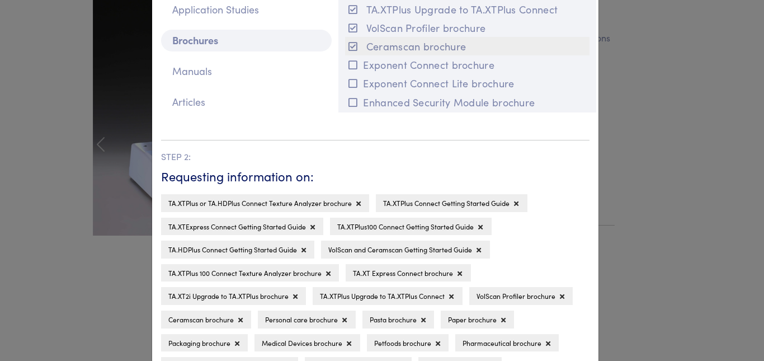
click at [350, 41] on icon at bounding box center [353, 46] width 9 height 10
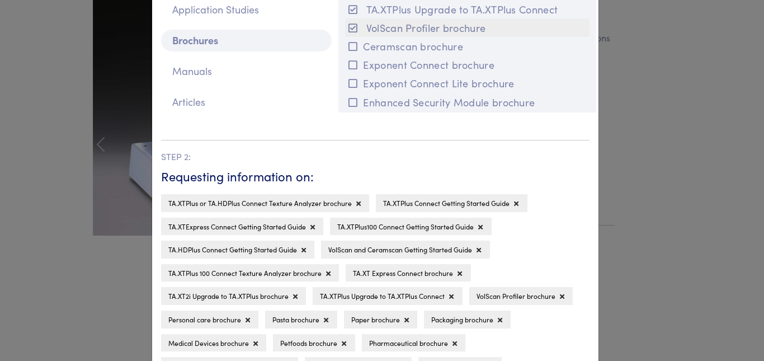
click at [351, 33] on button "VolScan Profiler brochure" at bounding box center [467, 27] width 245 height 18
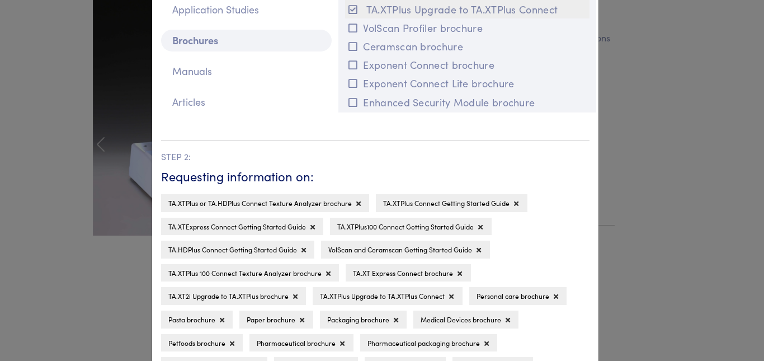
click at [352, 13] on icon at bounding box center [353, 9] width 9 height 10
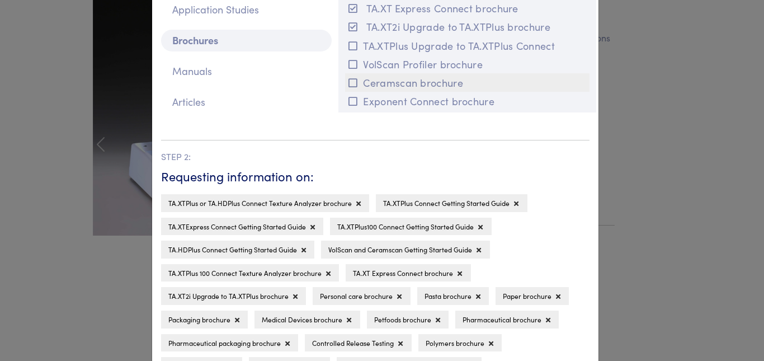
scroll to position [46, 0]
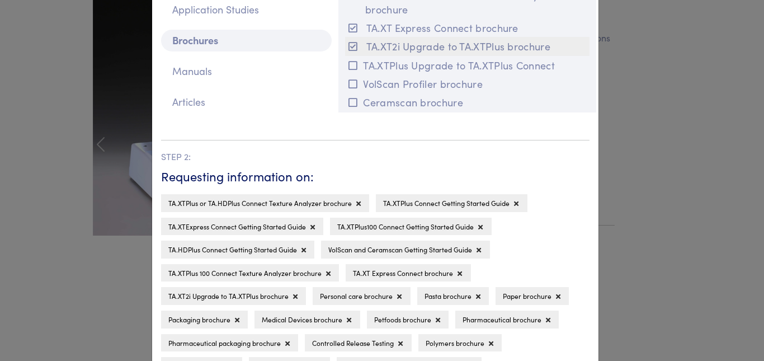
click at [350, 50] on icon at bounding box center [353, 46] width 9 height 10
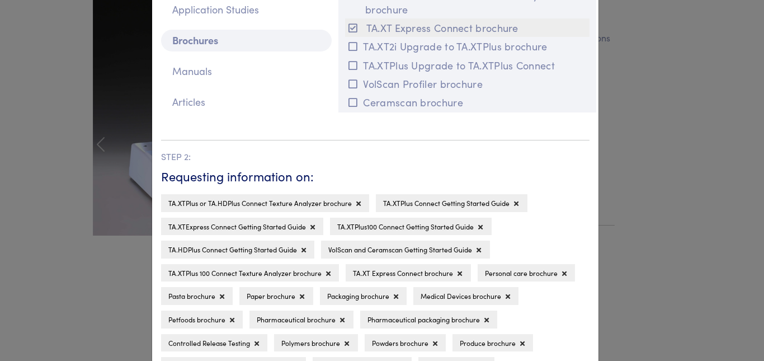
click at [356, 28] on button "TA.XT Express Connect brochure" at bounding box center [467, 27] width 245 height 18
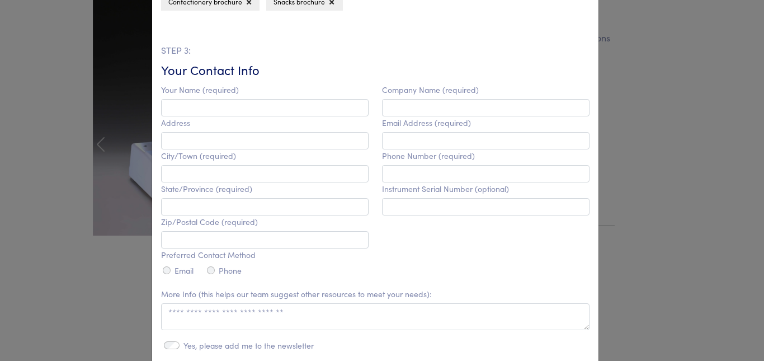
scroll to position [504, 0]
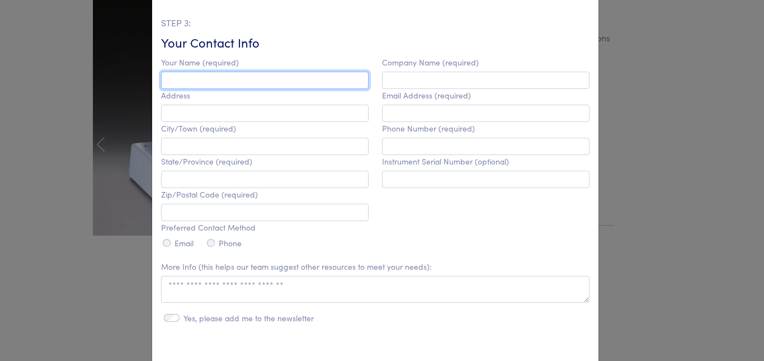
click at [222, 86] on input "text" at bounding box center [265, 80] width 208 height 17
type input "**********"
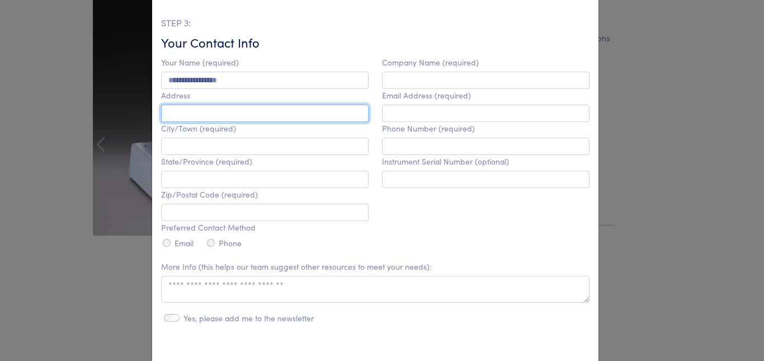
type input "**********"
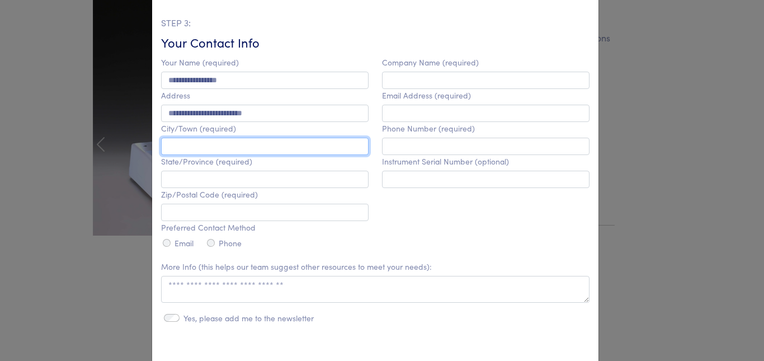
type input "**********"
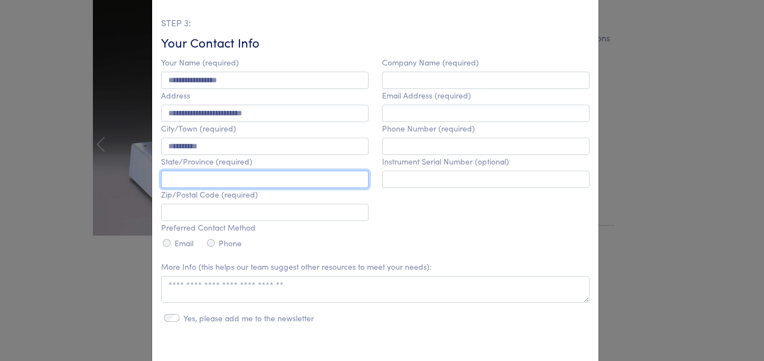
type input "*********"
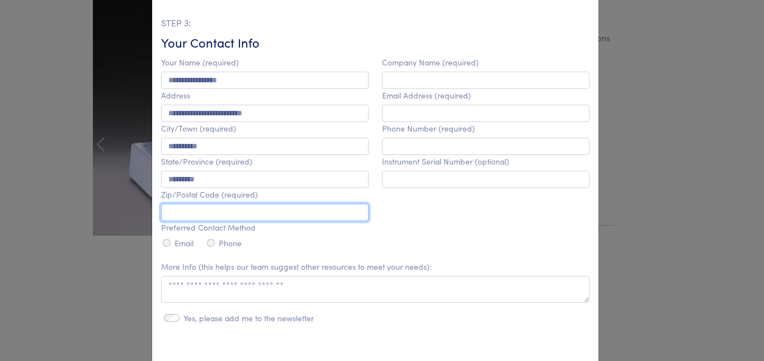
type input "*********"
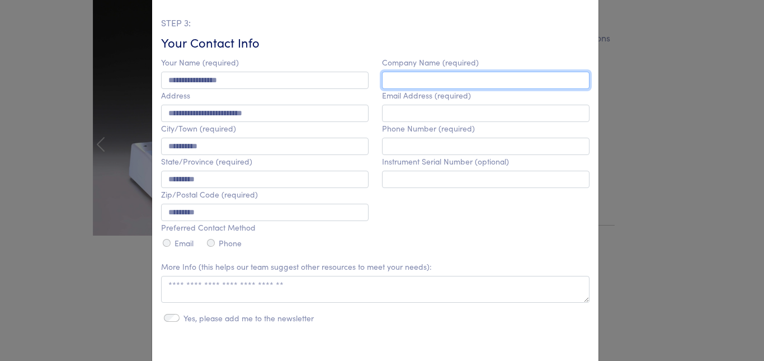
type input "**********"
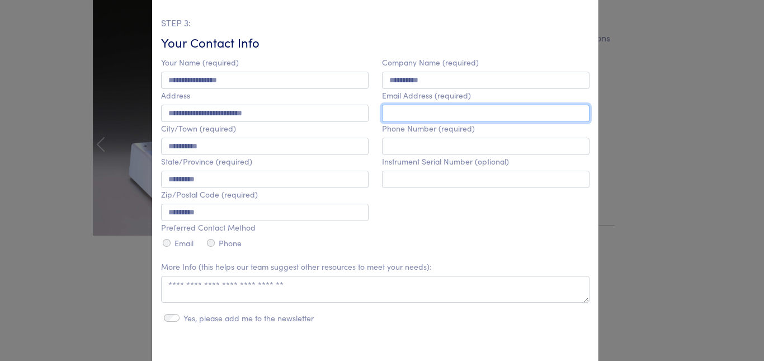
type input "**********"
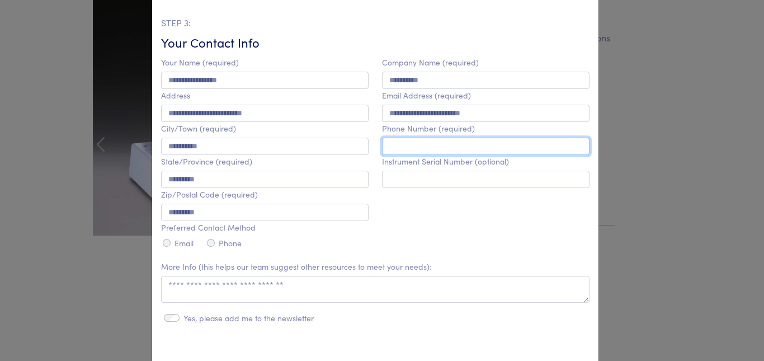
type input "**********"
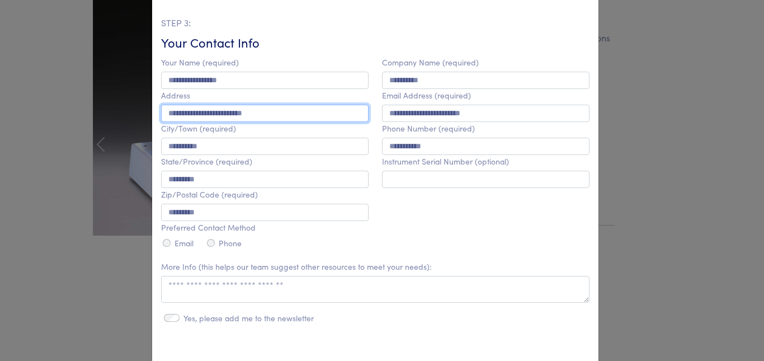
click at [285, 115] on input "**********" at bounding box center [265, 113] width 208 height 17
type input "**********"
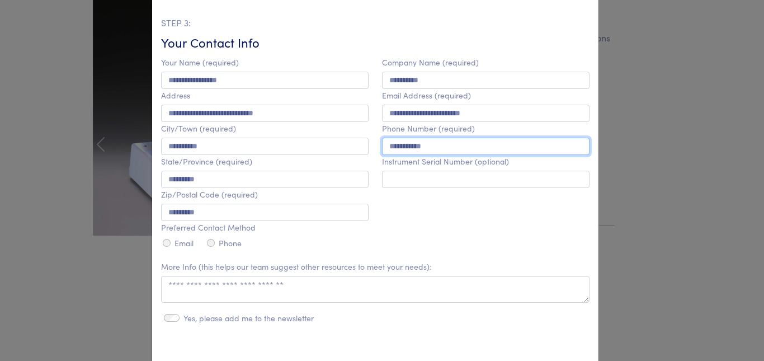
click at [434, 149] on input "**********" at bounding box center [486, 146] width 208 height 17
click at [435, 148] on input "**********" at bounding box center [486, 146] width 208 height 17
type input "*"
type input "**********"
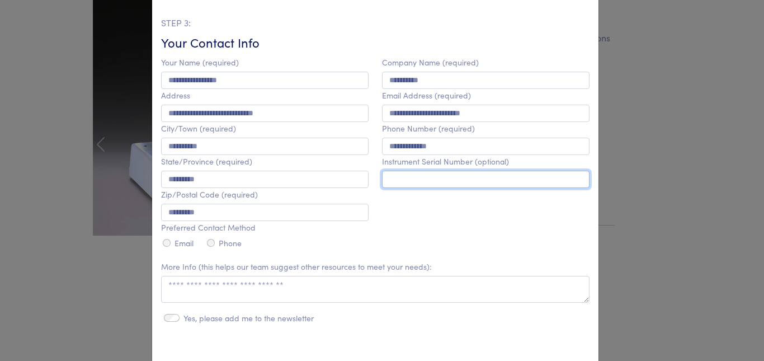
drag, startPoint x: 432, startPoint y: 179, endPoint x: 440, endPoint y: 184, distance: 9.5
click at [432, 179] on input "text" at bounding box center [486, 179] width 208 height 17
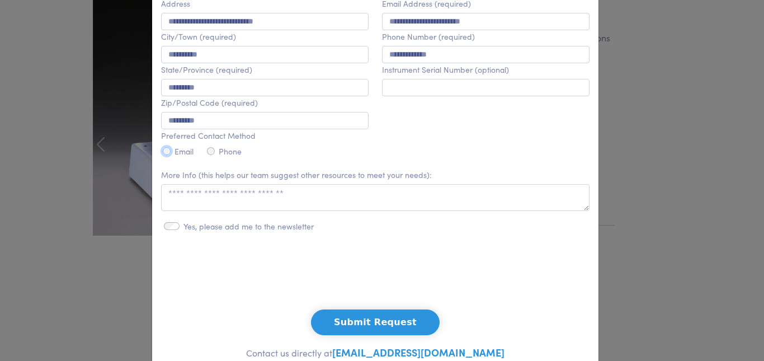
scroll to position [615, 0]
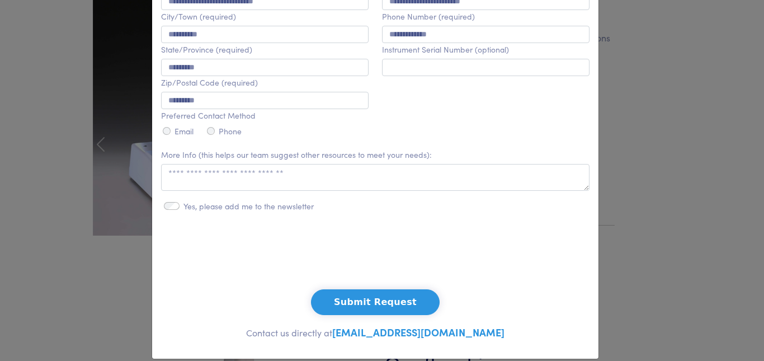
click at [370, 306] on button "Submit Request" at bounding box center [375, 302] width 129 height 26
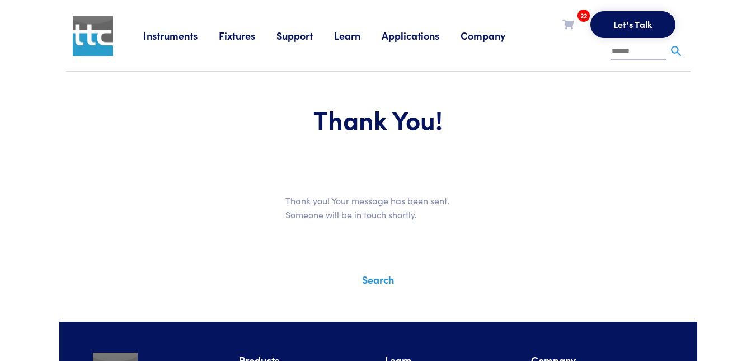
click at [238, 35] on link "Fixtures" at bounding box center [248, 36] width 58 height 14
click at [126, 73] on link "Probes & Fixtures" at bounding box center [139, 74] width 79 height 16
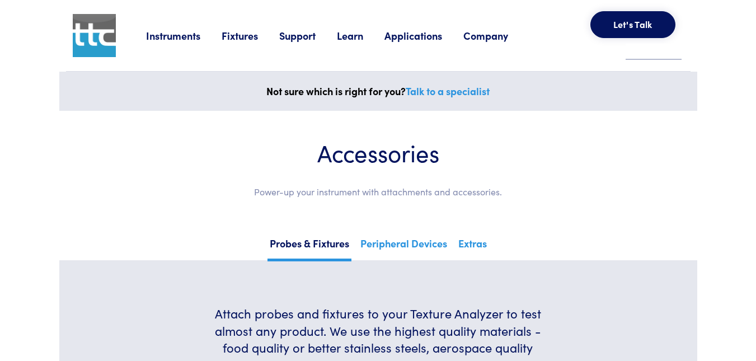
click at [98, 32] on img at bounding box center [94, 35] width 43 height 43
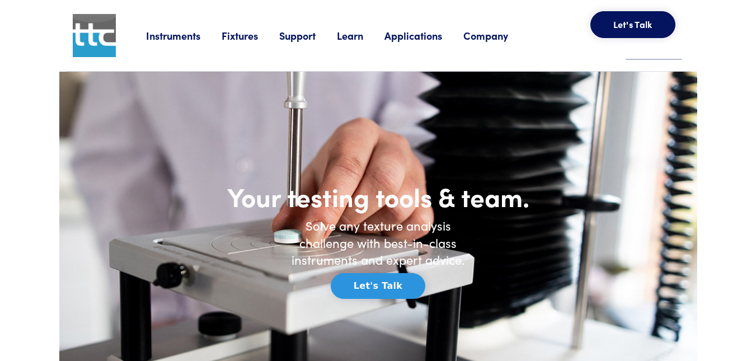
click at [236, 35] on link "Fixtures" at bounding box center [251, 36] width 58 height 14
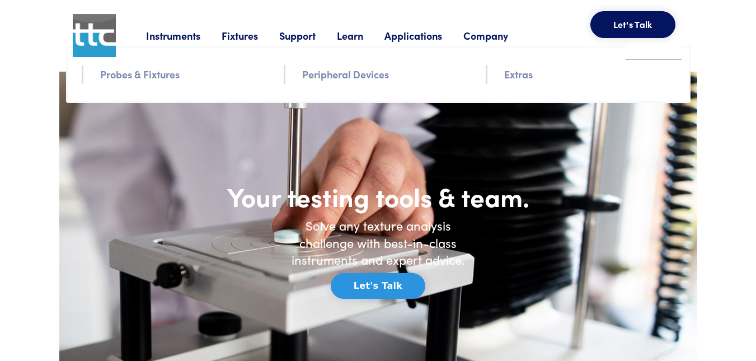
click at [335, 73] on link "Peripheral Devices" at bounding box center [345, 74] width 87 height 16
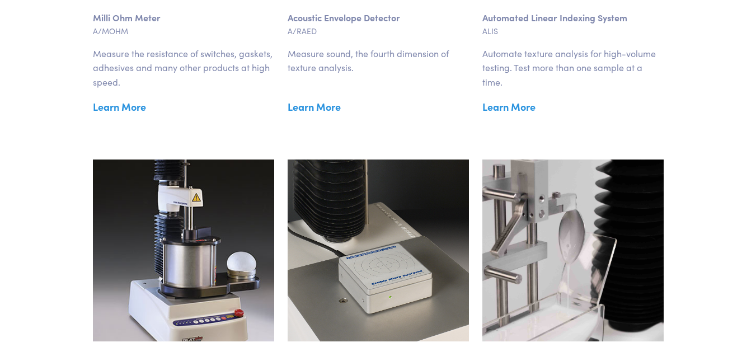
scroll to position [671, 0]
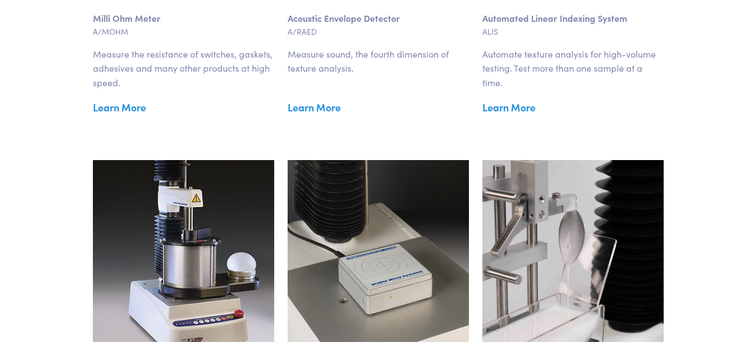
click at [514, 109] on link "Learn More" at bounding box center [572, 107] width 181 height 17
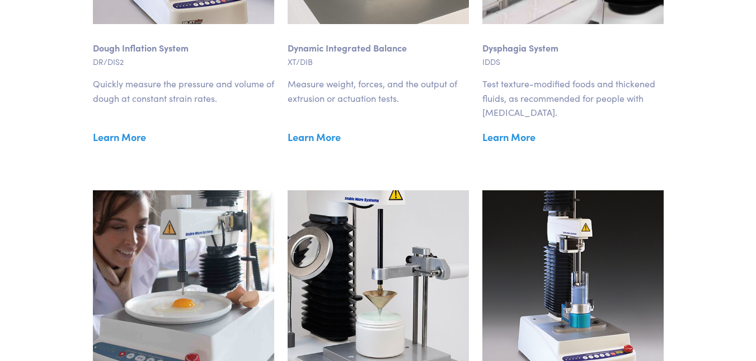
scroll to position [990, 0]
click at [327, 138] on link "Learn More" at bounding box center [378, 136] width 181 height 17
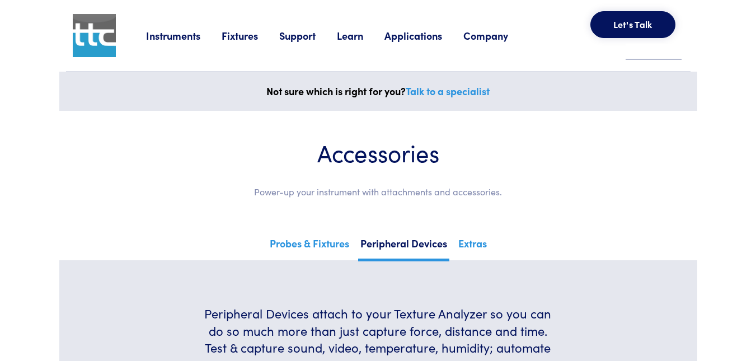
scroll to position [822, 0]
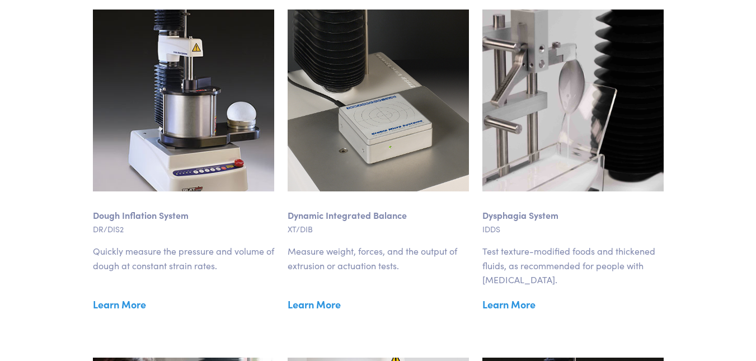
click at [121, 302] on link "Learn More" at bounding box center [183, 304] width 181 height 17
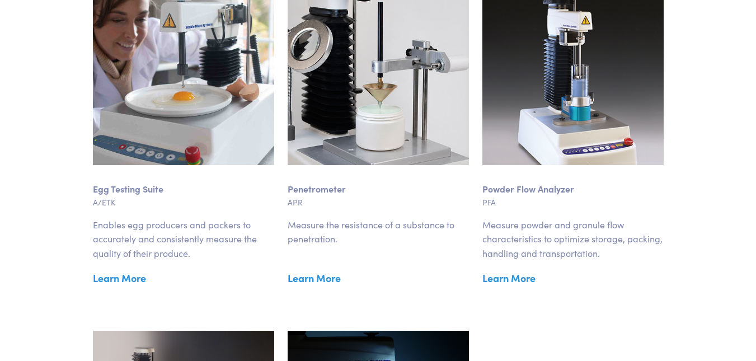
scroll to position [1214, 0]
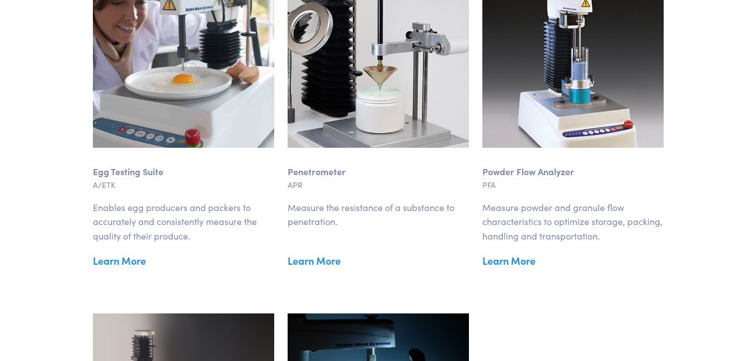
click at [129, 259] on link "Learn More" at bounding box center [183, 260] width 181 height 17
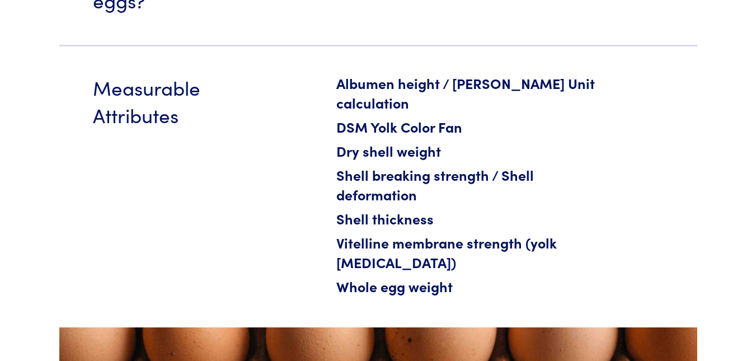
scroll to position [783, 0]
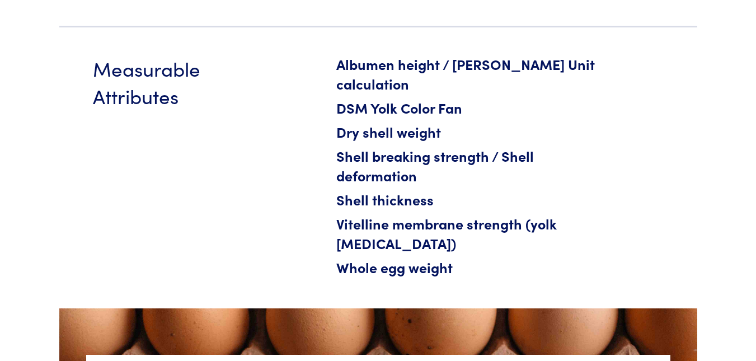
drag, startPoint x: 558, startPoint y: 218, endPoint x: 661, endPoint y: 182, distance: 109.0
click at [661, 182] on section "Measurable Attributes Albumen height / Haugh Unit calculation DSM Yolk Color Fa…" at bounding box center [378, 167] width 638 height 283
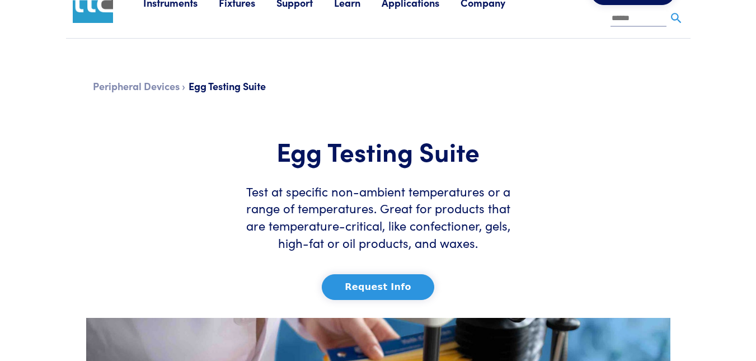
scroll to position [0, 0]
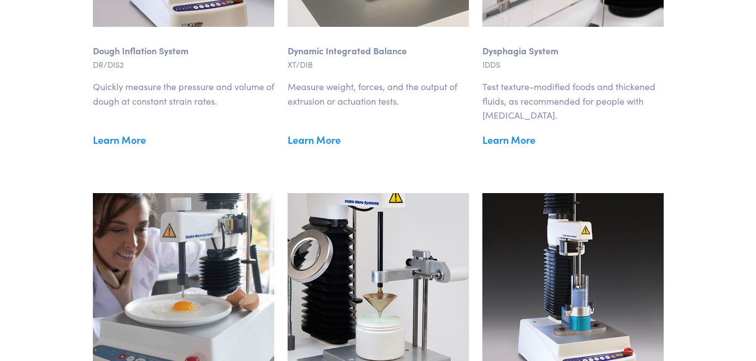
scroll to position [822, 0]
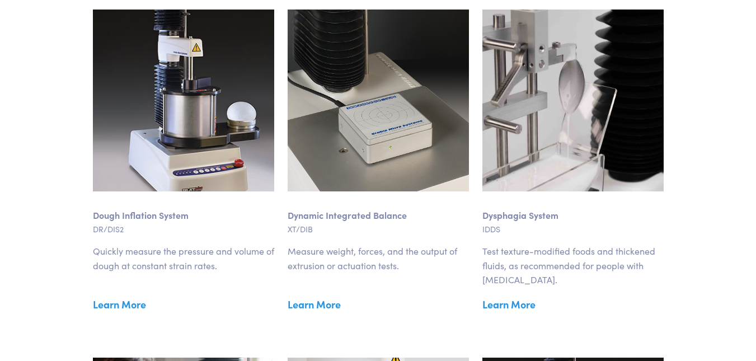
click at [316, 303] on link "Learn More" at bounding box center [378, 304] width 181 height 17
click at [518, 306] on link "Learn More" at bounding box center [572, 304] width 181 height 17
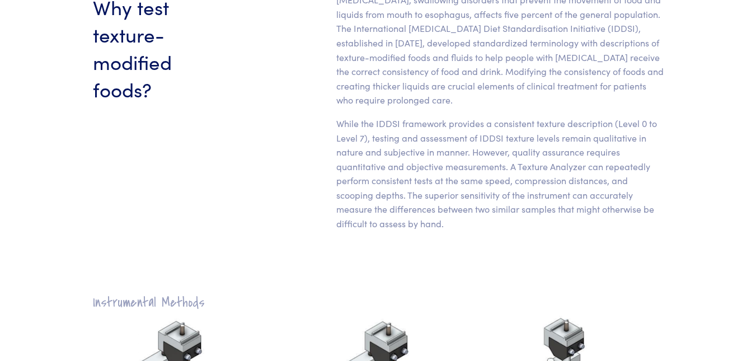
scroll to position [401, 0]
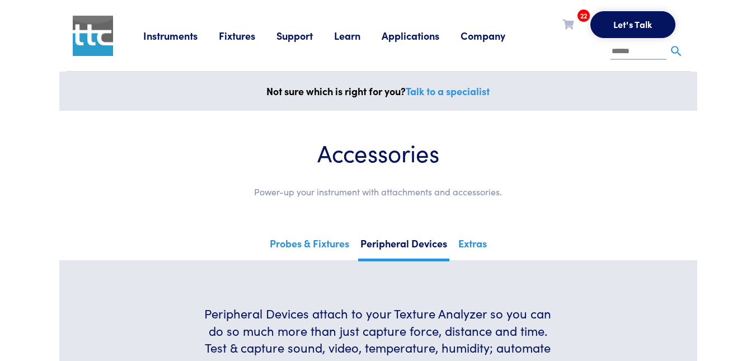
click at [247, 32] on link "Fixtures" at bounding box center [248, 36] width 58 height 14
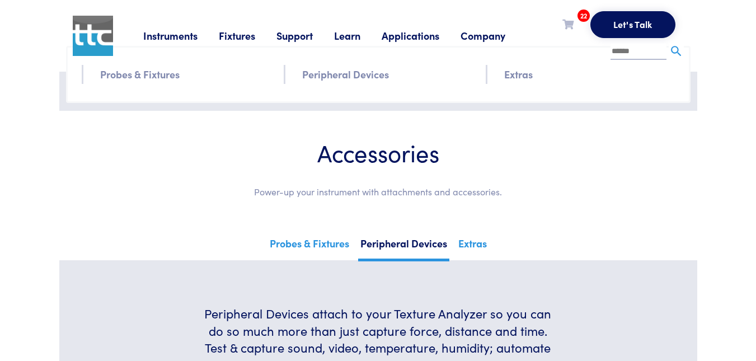
click at [342, 77] on link "Peripheral Devices" at bounding box center [345, 74] width 87 height 16
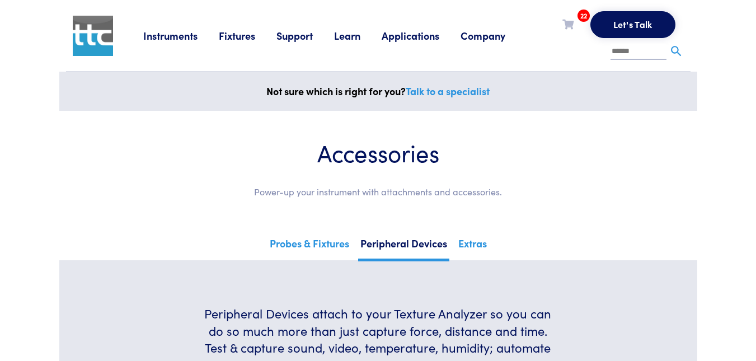
click at [170, 32] on link "Instruments" at bounding box center [181, 36] width 76 height 14
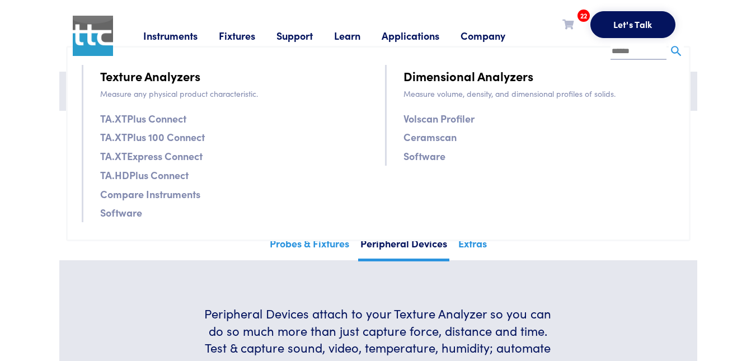
click at [123, 119] on link "TA.XTPlus Connect" at bounding box center [143, 118] width 86 height 16
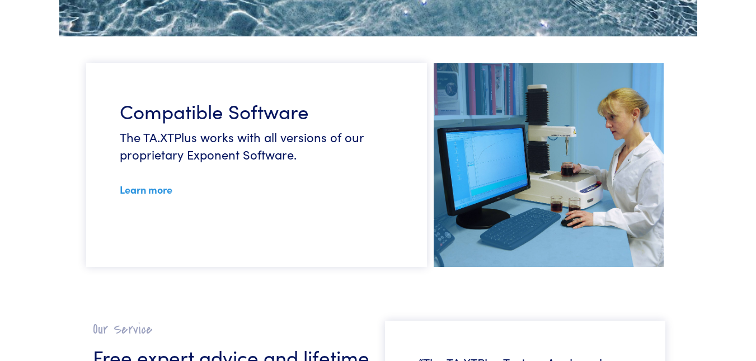
scroll to position [2965, 0]
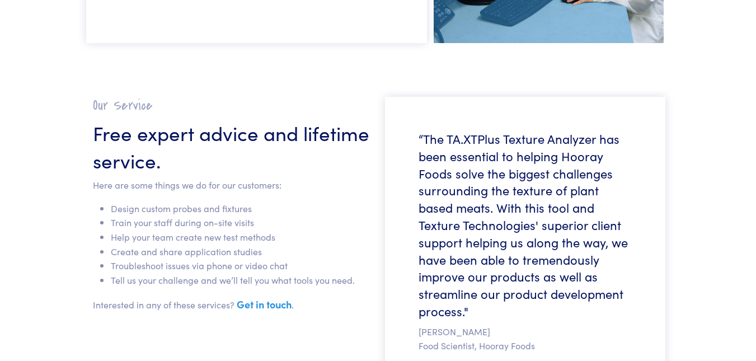
drag, startPoint x: 560, startPoint y: 235, endPoint x: 727, endPoint y: 167, distance: 180.2
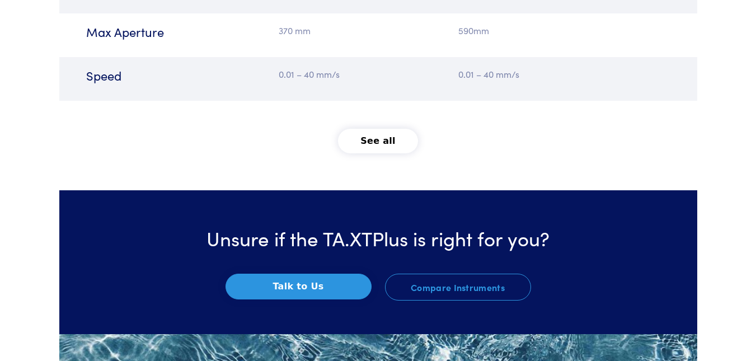
scroll to position [1306, 0]
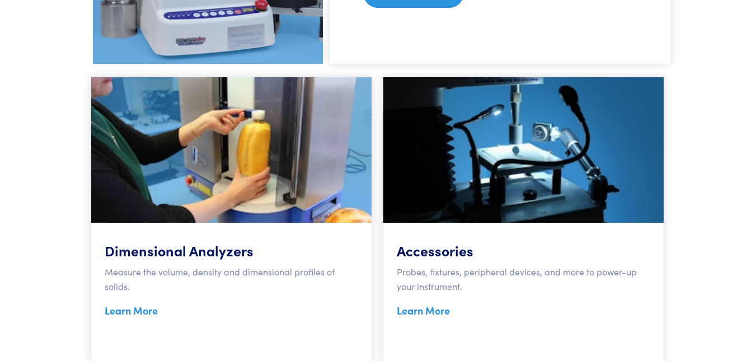
scroll to position [951, 0]
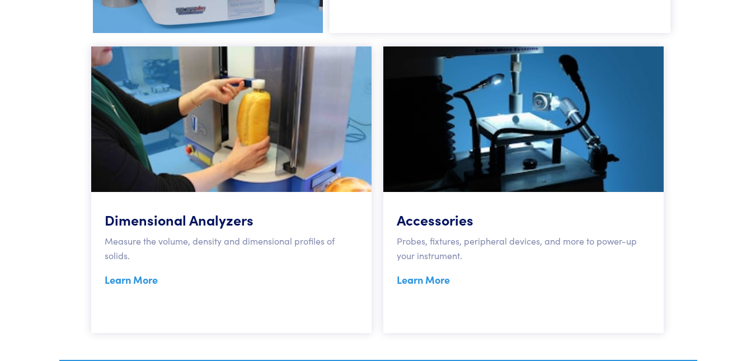
click at [124, 282] on link "Learn More" at bounding box center [131, 279] width 53 height 14
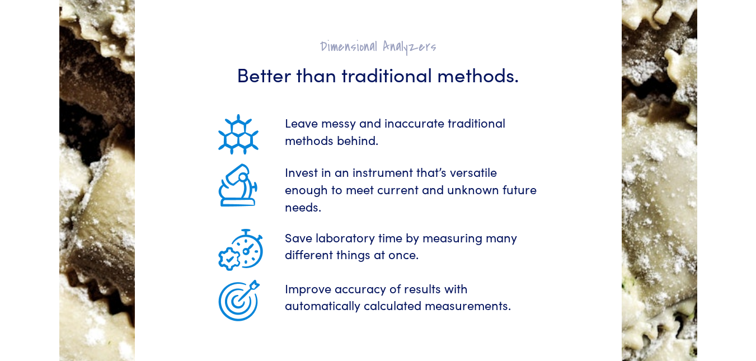
scroll to position [1455, 0]
drag, startPoint x: 518, startPoint y: 202, endPoint x: 599, endPoint y: 181, distance: 84.4
click at [599, 181] on div "Dimensional Analyzers Better than traditional methods. Leave messy and inaccura…" at bounding box center [378, 179] width 487 height 384
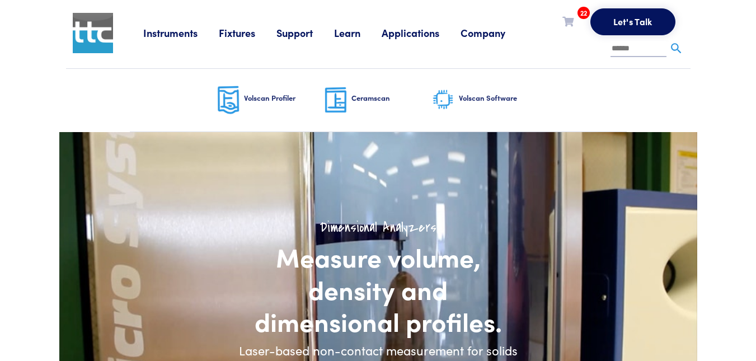
scroll to position [0, 0]
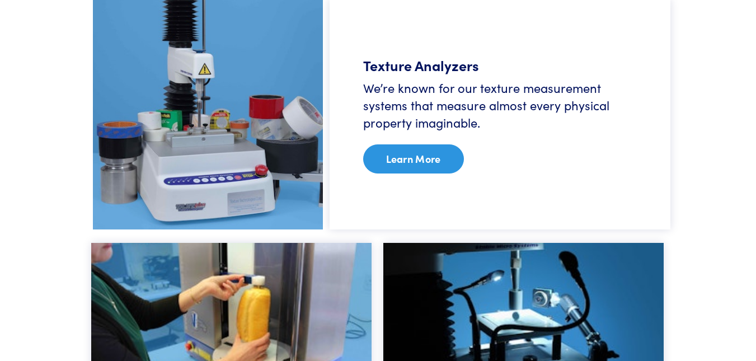
scroll to position [727, 0]
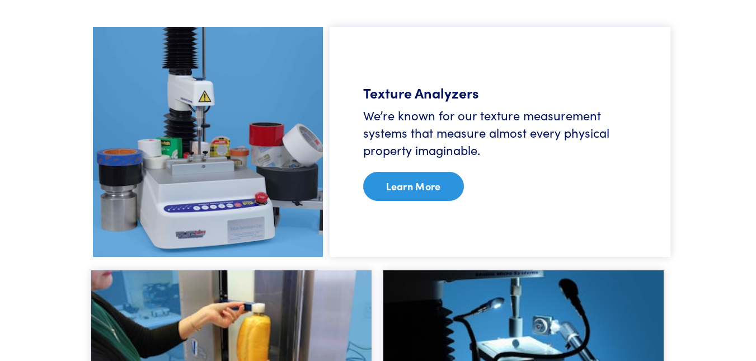
click at [417, 189] on link "Learn More" at bounding box center [413, 186] width 101 height 29
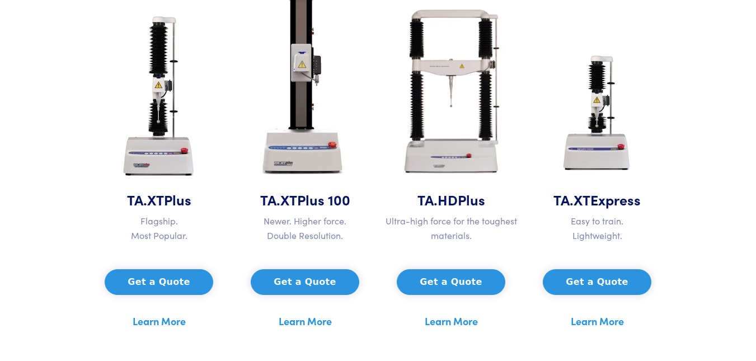
scroll to position [615, 0]
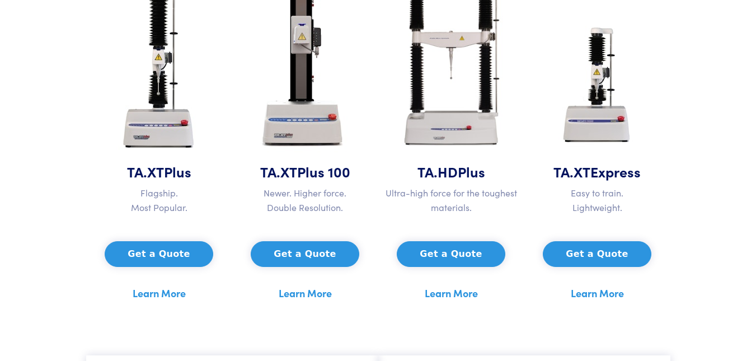
click at [445, 293] on link "Learn More" at bounding box center [451, 293] width 53 height 17
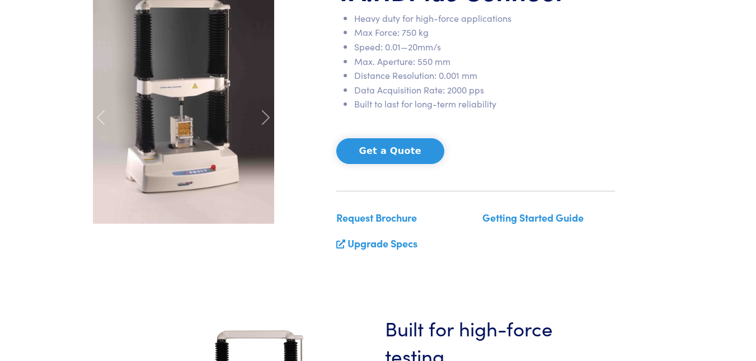
scroll to position [168, 0]
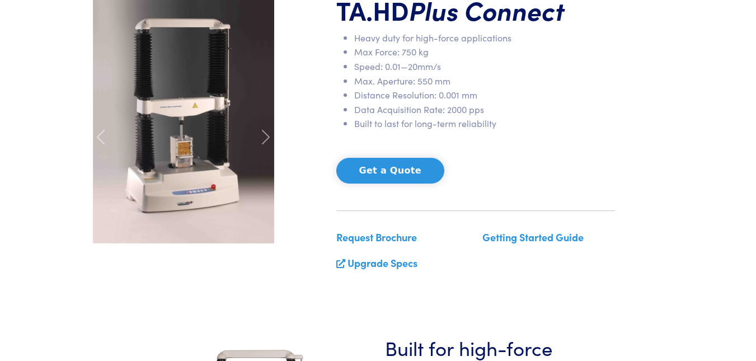
click at [183, 107] on img at bounding box center [183, 119] width 181 height 250
click at [262, 134] on span at bounding box center [266, 137] width 18 height 18
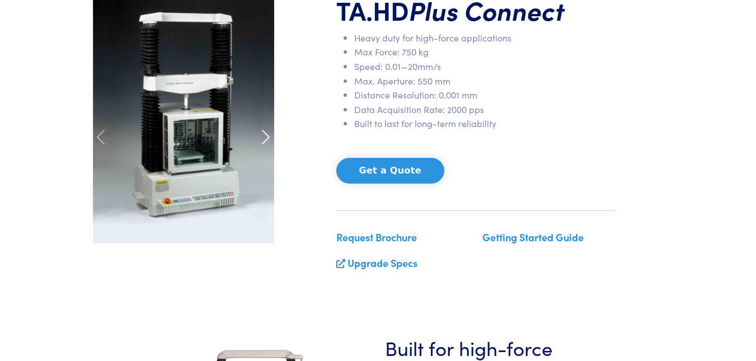
click at [262, 137] on span at bounding box center [266, 137] width 18 height 18
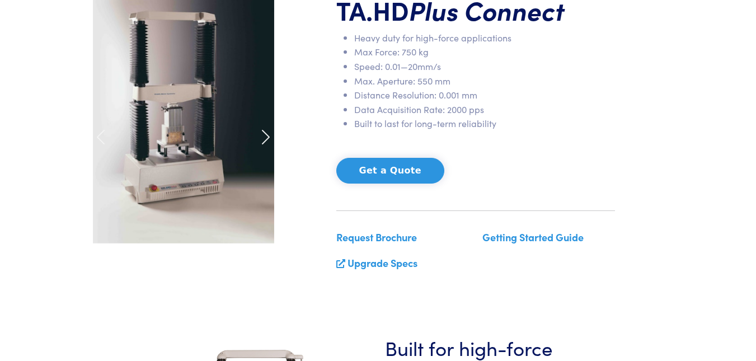
click at [262, 137] on span at bounding box center [266, 137] width 18 height 18
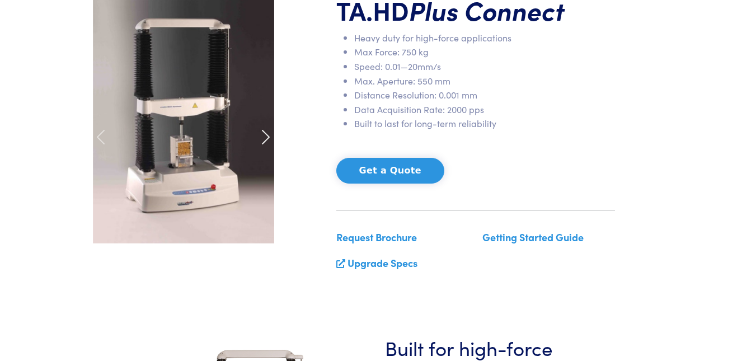
click at [262, 137] on span at bounding box center [266, 137] width 18 height 18
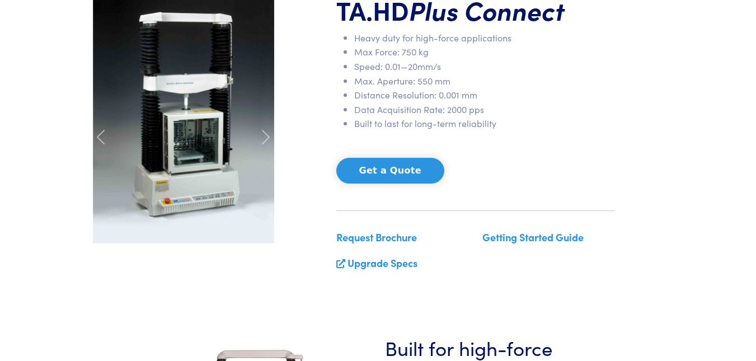
scroll to position [0, 0]
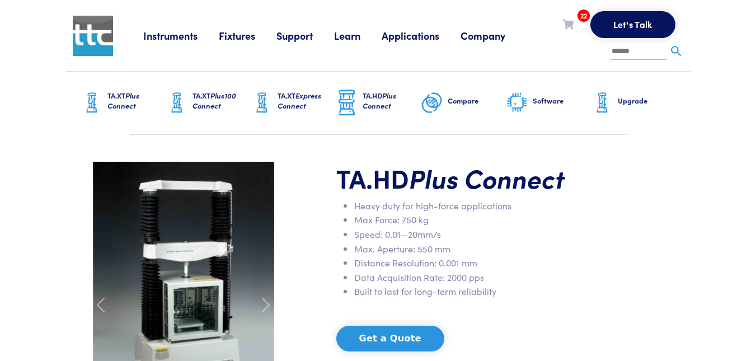
click at [123, 102] on span "Plus Connect" at bounding box center [123, 100] width 32 height 21
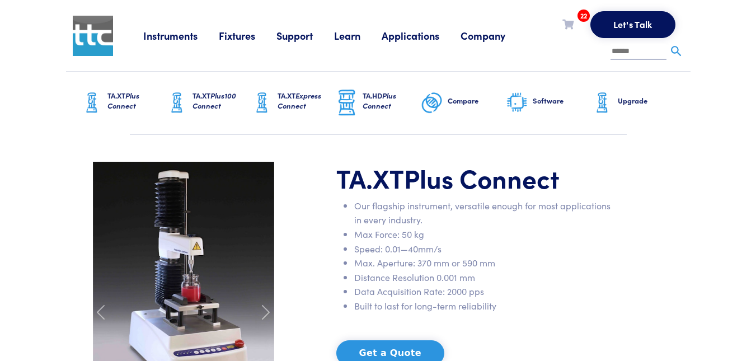
click at [287, 100] on h6 "TA.XT Express Connect" at bounding box center [307, 101] width 58 height 20
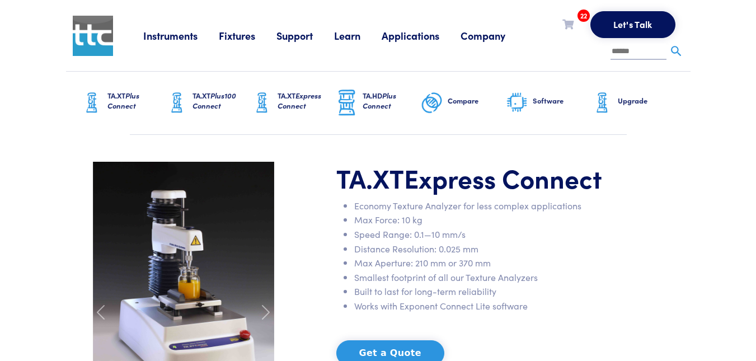
click at [382, 105] on span "Plus Connect" at bounding box center [380, 100] width 34 height 21
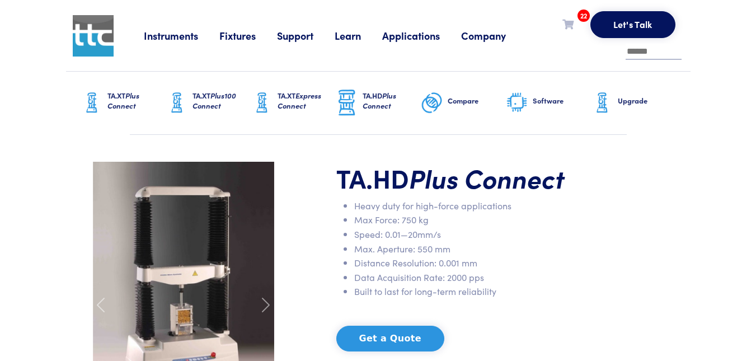
click at [454, 102] on h6 "Compare" at bounding box center [477, 101] width 58 height 10
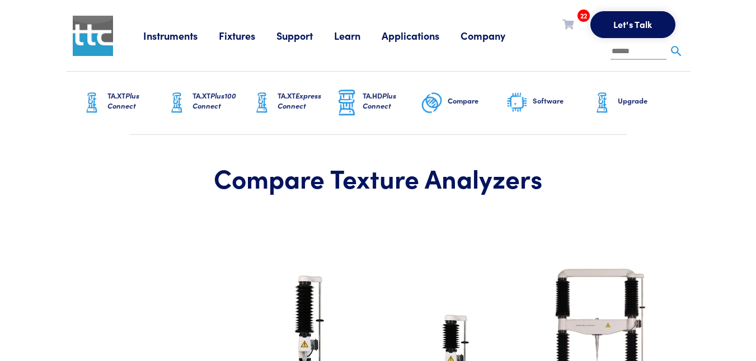
click at [546, 98] on h6 "Software" at bounding box center [562, 101] width 58 height 10
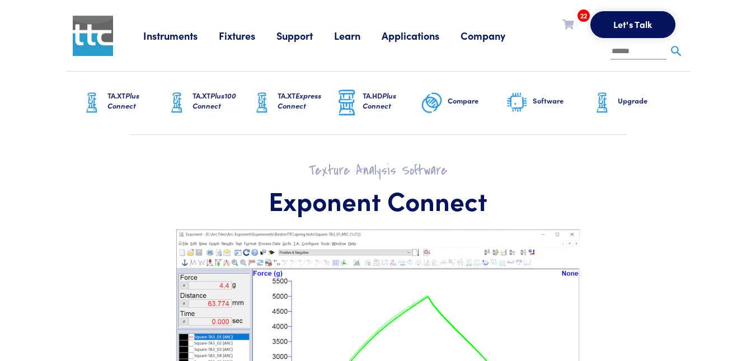
click at [627, 97] on h6 "Upgrade" at bounding box center [647, 101] width 58 height 10
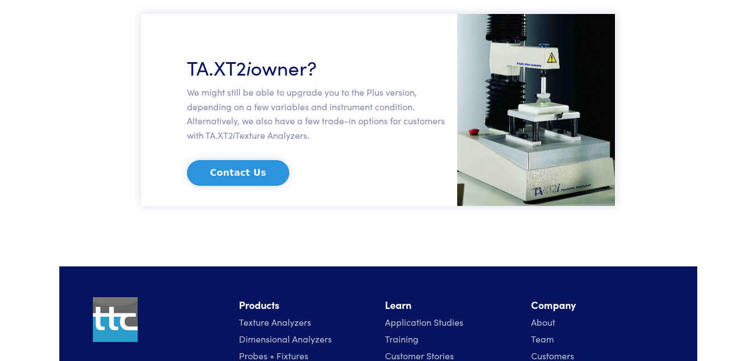
scroll to position [1666, 0]
